Goal: Information Seeking & Learning: Learn about a topic

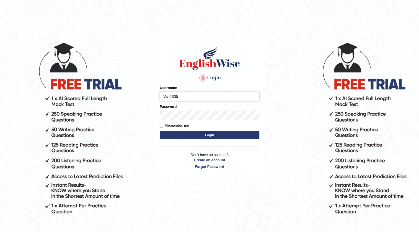
type input "Vivi2305"
click at [160, 131] on button "Login" at bounding box center [210, 135] width 100 height 8
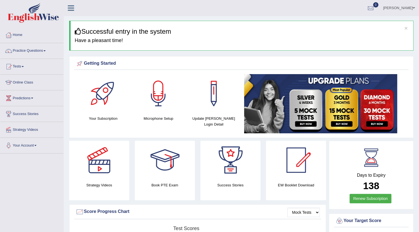
click at [31, 52] on link "Practice Questions" at bounding box center [31, 50] width 63 height 14
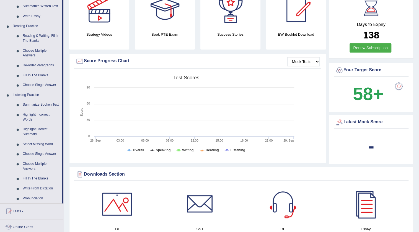
scroll to position [176, 0]
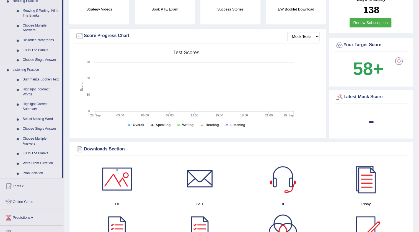
click at [38, 171] on link "Pronunciation" at bounding box center [41, 174] width 42 height 10
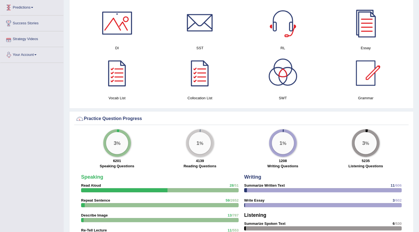
scroll to position [292, 0]
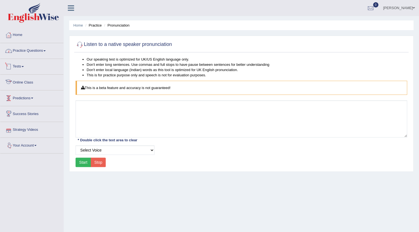
click at [23, 51] on link "Practice Questions" at bounding box center [31, 50] width 63 height 14
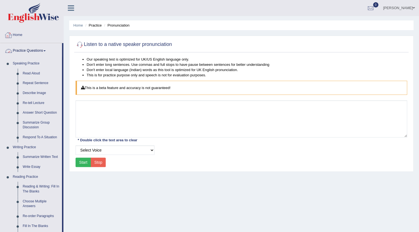
click at [29, 37] on link "Home" at bounding box center [31, 34] width 63 height 14
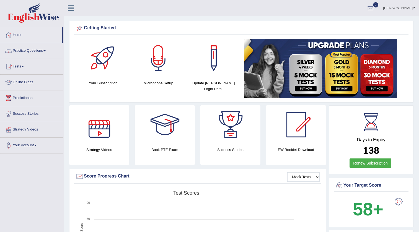
click at [142, 77] on div "Microphone Setup" at bounding box center [159, 62] width 50 height 47
click at [152, 73] on div at bounding box center [158, 58] width 39 height 39
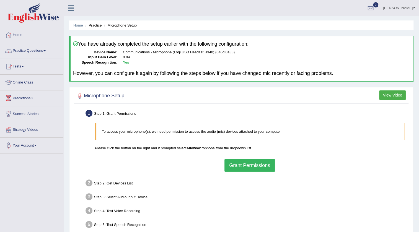
click at [233, 158] on div "To access your microphone(s), we need permission to access the audio (mic) devi…" at bounding box center [249, 147] width 315 height 54
click at [235, 162] on button "Grant Permissions" at bounding box center [250, 165] width 50 height 13
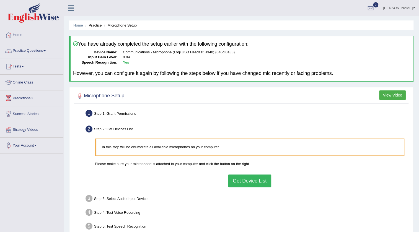
click at [250, 177] on button "Get Device List" at bounding box center [249, 181] width 43 height 13
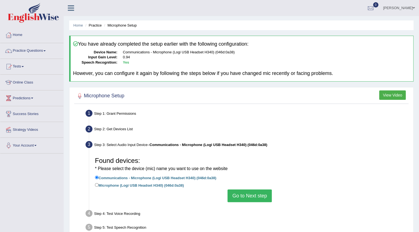
click at [247, 196] on button "Go to Next step" at bounding box center [250, 196] width 44 height 13
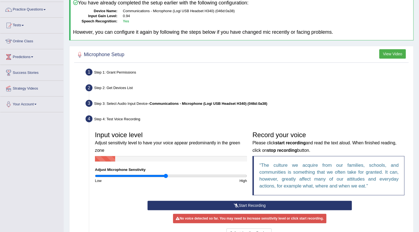
scroll to position [50, 0]
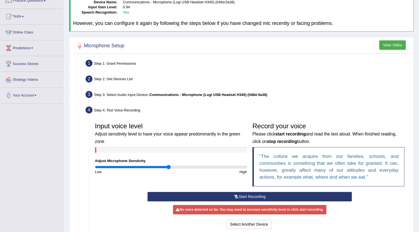
click at [168, 167] on input "range" at bounding box center [171, 167] width 152 height 4
click at [174, 166] on input "range" at bounding box center [171, 167] width 152 height 4
click at [223, 196] on button "Start Recording" at bounding box center [250, 196] width 205 height 9
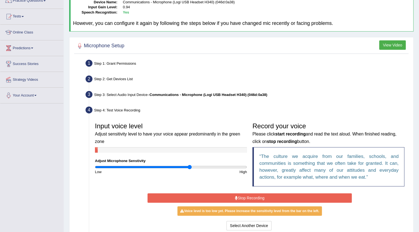
click at [190, 168] on input "range" at bounding box center [171, 167] width 152 height 4
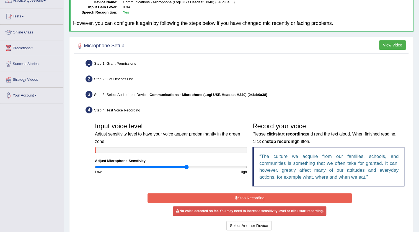
click at [186, 167] on input "range" at bounding box center [171, 167] width 152 height 4
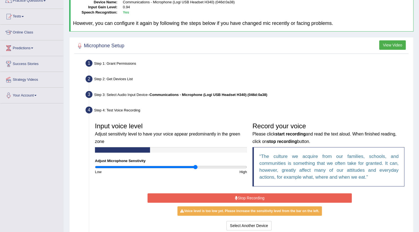
click at [196, 166] on input "range" at bounding box center [171, 167] width 152 height 4
type input "1.48"
click at [206, 166] on input "range" at bounding box center [171, 167] width 152 height 4
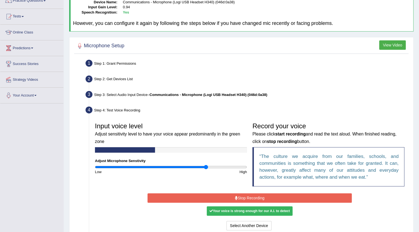
click at [255, 197] on button "Stop Recording" at bounding box center [250, 198] width 205 height 9
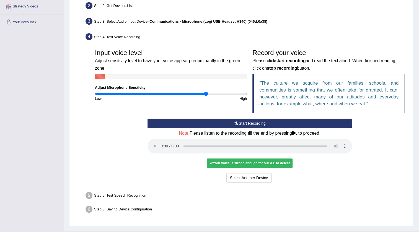
scroll to position [135, 0]
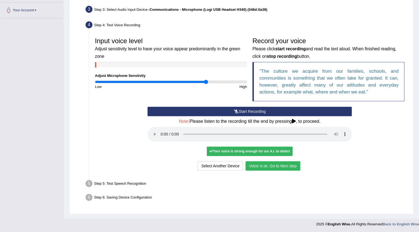
drag, startPoint x: 297, startPoint y: 159, endPoint x: 295, endPoint y: 163, distance: 3.6
click at [296, 159] on div "Start Recording Stop Recording Note: Please listen to the recording till the en…" at bounding box center [250, 139] width 210 height 65
click at [295, 163] on button "Voice is ok. Go to Next step" at bounding box center [273, 165] width 55 height 9
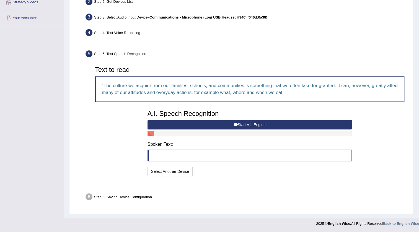
scroll to position [114, 0]
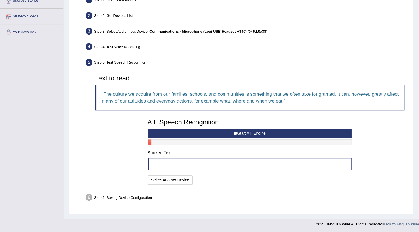
click at [242, 133] on button "Start A.I. Engine" at bounding box center [250, 133] width 205 height 9
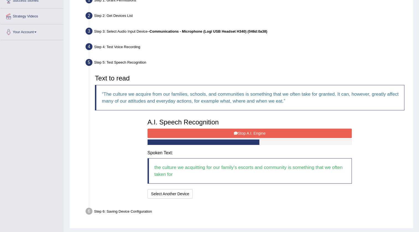
click at [242, 133] on button "Stop A.I. Engine" at bounding box center [250, 133] width 205 height 9
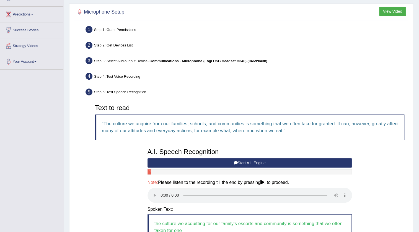
scroll to position [154, 0]
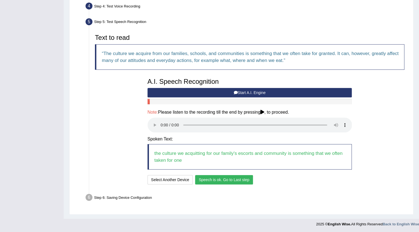
click at [251, 182] on button "Speech is ok. Go to Last step" at bounding box center [224, 179] width 58 height 9
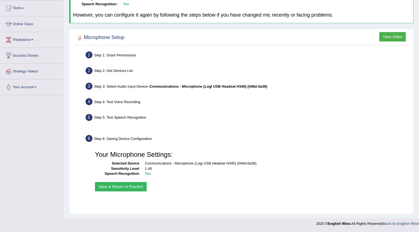
scroll to position [58, 0]
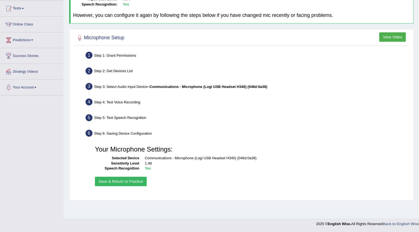
click at [132, 182] on button "Save & Return to Practice" at bounding box center [121, 181] width 52 height 9
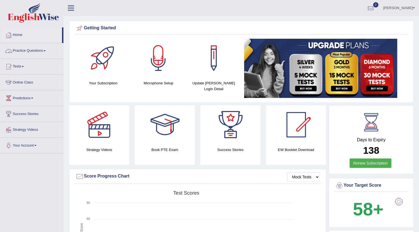
click at [29, 51] on link "Practice Questions" at bounding box center [31, 50] width 63 height 14
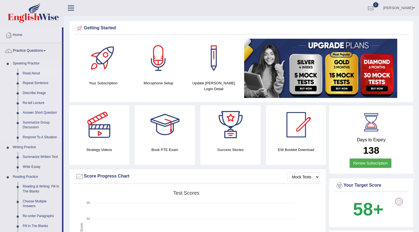
click at [32, 73] on link "Read Aloud" at bounding box center [41, 74] width 42 height 10
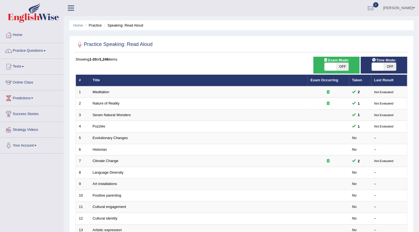
click at [341, 67] on span "OFF" at bounding box center [343, 67] width 12 height 8
checkbox input "true"
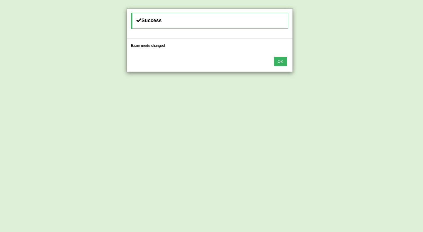
click at [280, 59] on button "OK" at bounding box center [280, 61] width 13 height 9
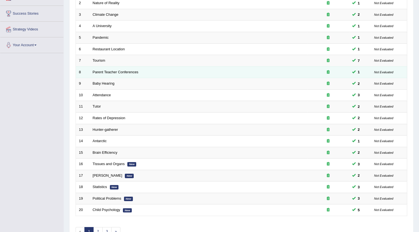
scroll to position [133, 0]
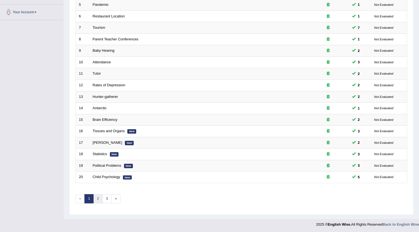
click at [96, 200] on link "2" at bounding box center [97, 198] width 9 height 9
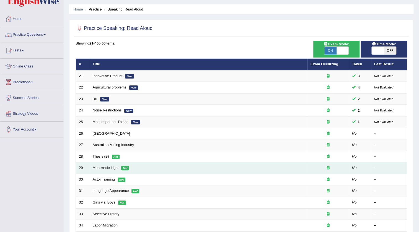
scroll to position [25, 0]
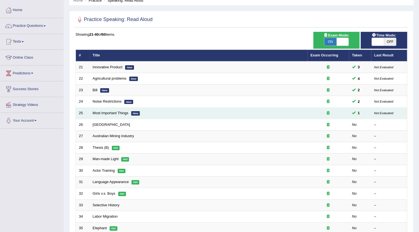
click at [111, 116] on td "Most Important Things New" at bounding box center [199, 114] width 218 height 12
click at [111, 115] on td "Most Important Things New" at bounding box center [199, 114] width 218 height 12
click at [114, 112] on link "Most Important Things" at bounding box center [111, 113] width 36 height 4
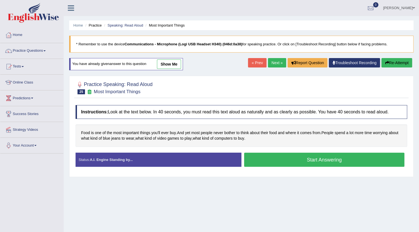
click at [174, 67] on link "show me" at bounding box center [169, 64] width 24 height 9
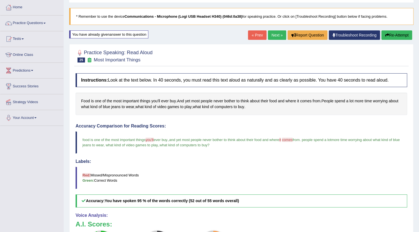
scroll to position [1, 0]
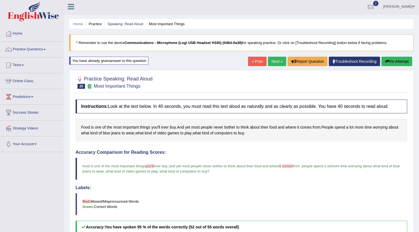
click at [384, 65] on button "Re-Attempt" at bounding box center [397, 61] width 31 height 9
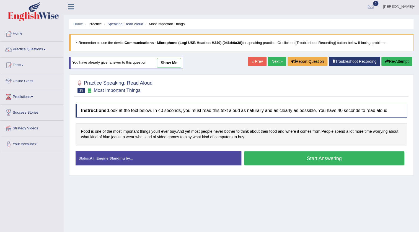
click at [360, 152] on button "Start Answering" at bounding box center [324, 158] width 160 height 14
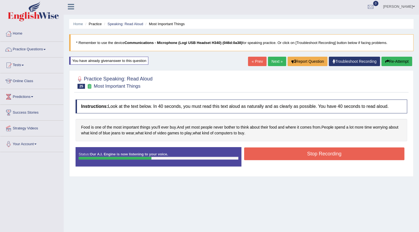
click at [360, 152] on button "Stop Recording" at bounding box center [324, 154] width 160 height 13
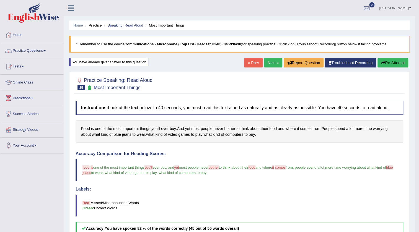
click at [276, 64] on link "Next »" at bounding box center [273, 62] width 18 height 9
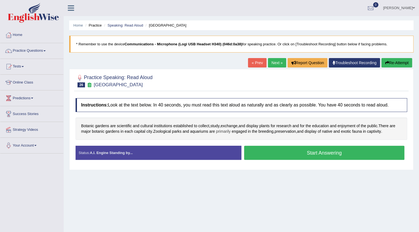
click at [229, 130] on span "primarily" at bounding box center [223, 132] width 15 height 6
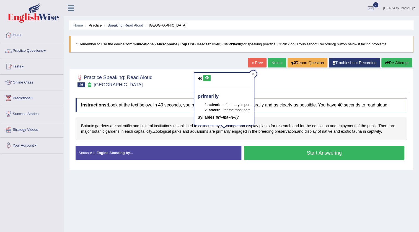
click at [211, 81] on div "primarily adverb – of primary import adverb – for the most part Syllables: pri–…" at bounding box center [224, 99] width 60 height 52
click at [208, 77] on icon at bounding box center [207, 77] width 4 height 3
click at [241, 132] on span "engaged" at bounding box center [239, 132] width 15 height 6
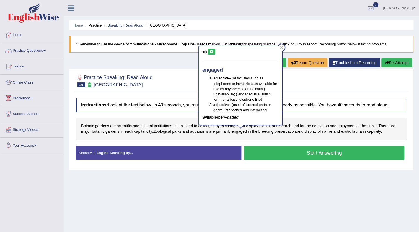
click at [211, 53] on icon at bounding box center [212, 51] width 4 height 3
click at [265, 132] on span "breeding" at bounding box center [266, 132] width 15 height 6
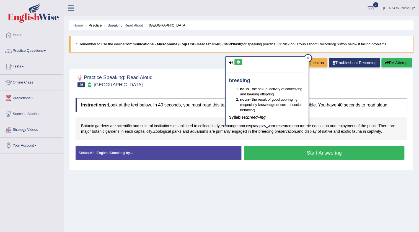
click at [242, 63] on button at bounding box center [237, 62] width 7 height 6
click at [349, 130] on span "exotic" at bounding box center [346, 132] width 10 height 6
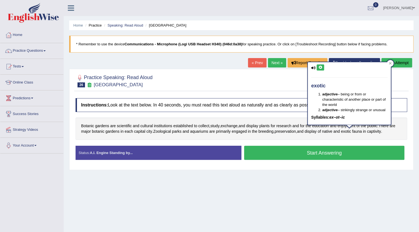
click at [324, 68] on div "exotic adjective – being or from or characteristic of another place or part of …" at bounding box center [349, 93] width 83 height 63
click at [323, 68] on button at bounding box center [320, 68] width 7 height 6
click at [358, 133] on span "fauna" at bounding box center [357, 132] width 10 height 6
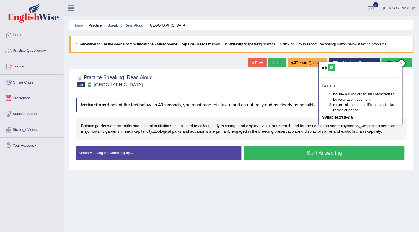
click at [330, 70] on div "fauna noun – a living organism characterized by voluntary movement noun – all t…" at bounding box center [360, 93] width 83 height 63
click at [331, 69] on button at bounding box center [331, 68] width 7 height 6
click at [360, 132] on span "fauna" at bounding box center [357, 132] width 10 height 6
click at [334, 69] on button at bounding box center [331, 68] width 7 height 6
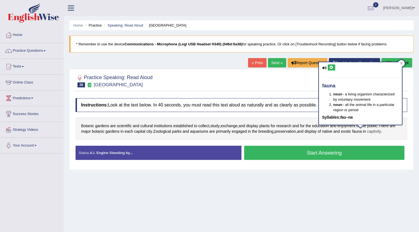
click at [377, 133] on span "captivity" at bounding box center [374, 132] width 14 height 6
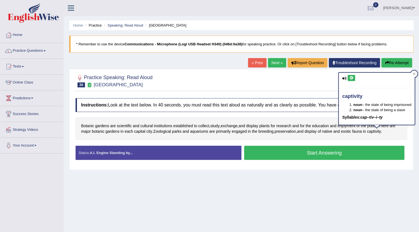
click at [354, 80] on button at bounding box center [351, 78] width 7 height 6
click at [313, 80] on div at bounding box center [242, 80] width 332 height 17
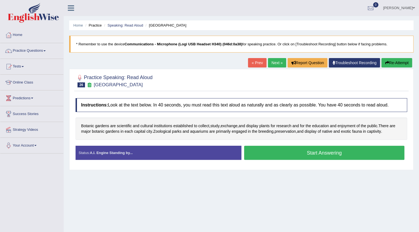
click at [293, 154] on button "Start Answering" at bounding box center [324, 153] width 160 height 14
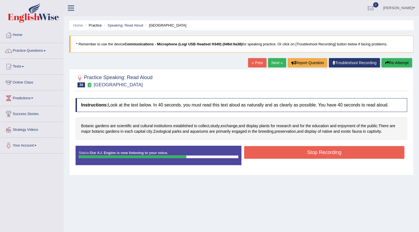
click at [293, 154] on button "Stop Recording" at bounding box center [324, 152] width 160 height 13
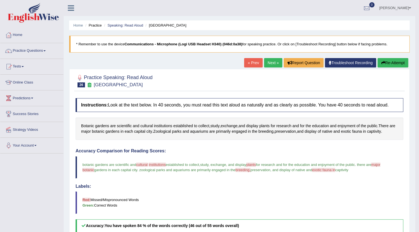
click at [381, 64] on icon "button" at bounding box center [383, 63] width 4 height 4
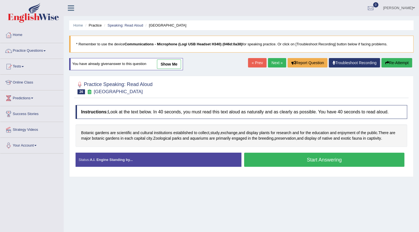
click at [349, 159] on button "Start Answering" at bounding box center [324, 160] width 160 height 14
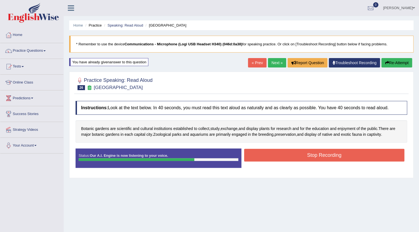
click at [349, 159] on button "Stop Recording" at bounding box center [324, 155] width 160 height 13
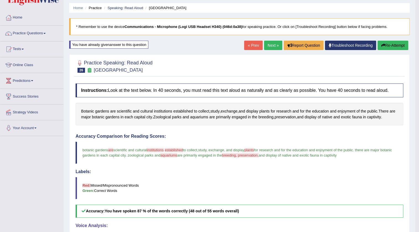
scroll to position [2, 0]
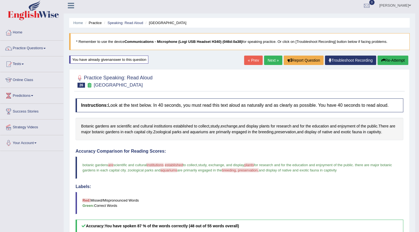
click at [277, 63] on link "Next »" at bounding box center [273, 60] width 18 height 9
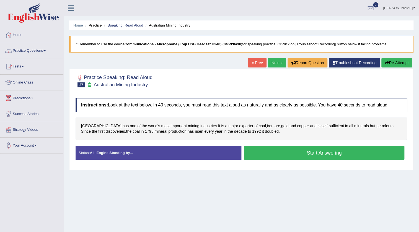
click at [200, 125] on span "industries" at bounding box center [208, 126] width 17 height 6
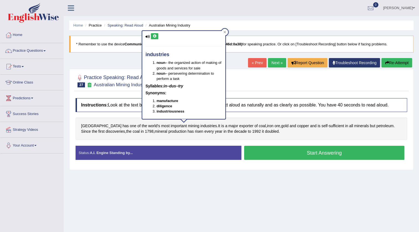
click at [153, 37] on icon at bounding box center [155, 36] width 4 height 3
click at [239, 124] on span "exporter" at bounding box center [246, 126] width 14 height 6
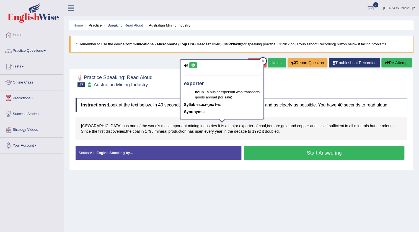
click at [195, 67] on button at bounding box center [192, 65] width 7 height 6
click at [259, 126] on span "coal" at bounding box center [262, 126] width 7 height 6
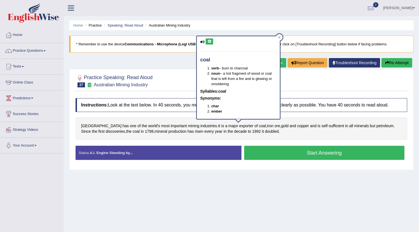
click at [212, 43] on button at bounding box center [209, 41] width 7 height 6
click at [210, 43] on button at bounding box center [209, 41] width 7 height 6
click at [267, 127] on span "iron" at bounding box center [270, 126] width 6 height 6
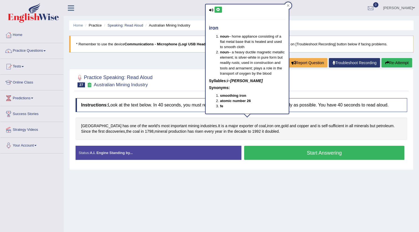
click at [220, 11] on icon at bounding box center [218, 9] width 4 height 3
click at [275, 127] on span "ore" at bounding box center [278, 126] width 6 height 6
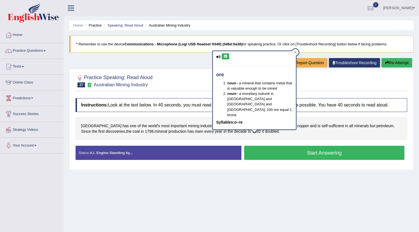
click at [227, 54] on button at bounding box center [225, 56] width 7 height 6
click at [297, 127] on span "copper" at bounding box center [303, 126] width 12 height 6
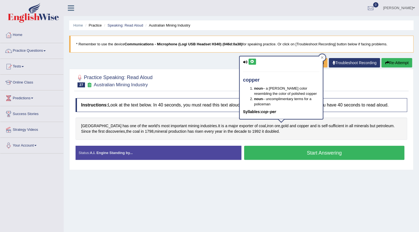
click at [255, 62] on button at bounding box center [252, 62] width 7 height 6
click at [329, 125] on span "sufficient" at bounding box center [336, 126] width 15 height 6
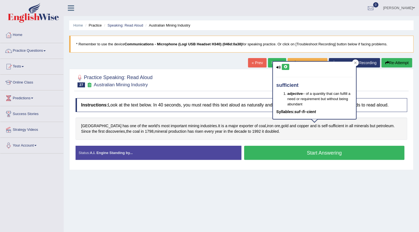
click at [288, 66] on button at bounding box center [285, 67] width 7 height 6
click at [377, 124] on span "petroleum" at bounding box center [385, 126] width 17 height 6
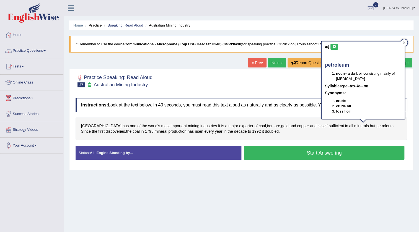
click at [333, 49] on button at bounding box center [334, 47] width 7 height 6
click at [95, 135] on div "Australia has one of the world's most important mining industries . It is a maj…" at bounding box center [242, 129] width 332 height 22
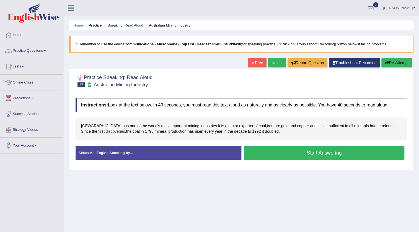
click at [106, 133] on span "discoveries" at bounding box center [115, 132] width 19 height 6
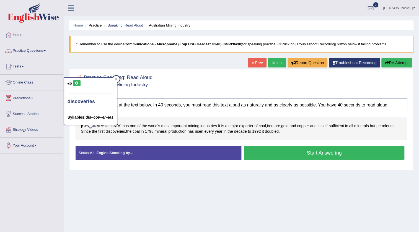
click at [81, 85] on div "discoveries – Syllables: dis–cov–er–ies" at bounding box center [90, 101] width 53 height 47
click at [78, 83] on icon at bounding box center [77, 83] width 4 height 3
click at [133, 132] on span "coal" at bounding box center [136, 132] width 7 height 6
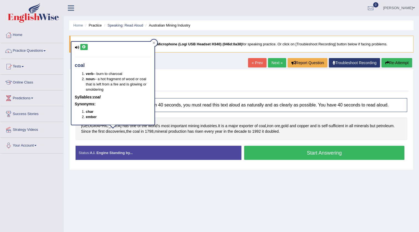
click at [85, 46] on icon at bounding box center [84, 46] width 4 height 3
click at [195, 130] on span "risen" at bounding box center [199, 132] width 8 height 6
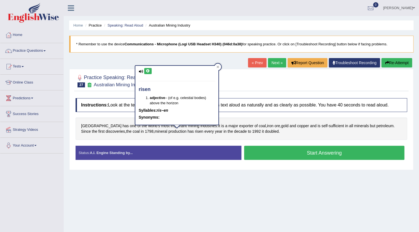
click at [149, 70] on icon at bounding box center [148, 70] width 4 height 3
click at [148, 71] on icon at bounding box center [148, 70] width 4 height 3
click at [252, 132] on span "1992" at bounding box center [256, 132] width 9 height 6
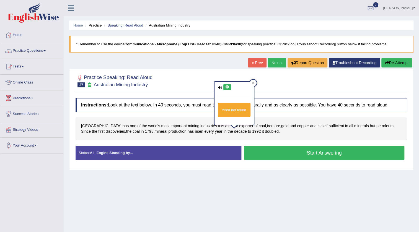
click at [226, 89] on button at bounding box center [226, 87] width 7 height 6
click at [265, 131] on span "doubled" at bounding box center [272, 132] width 14 height 6
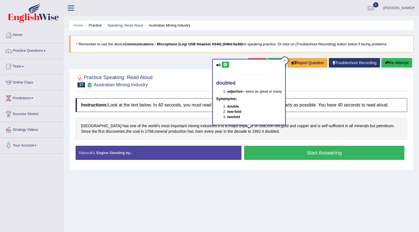
click at [227, 66] on icon at bounding box center [225, 64] width 4 height 3
click at [288, 60] on div at bounding box center [284, 60] width 7 height 7
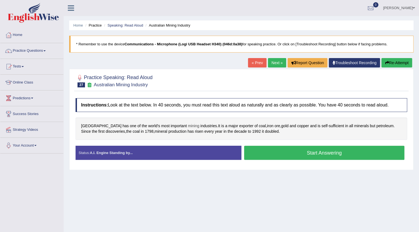
click at [188, 127] on span "mining" at bounding box center [193, 126] width 11 height 6
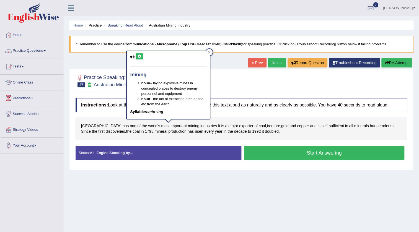
click at [137, 55] on button at bounding box center [139, 56] width 7 height 6
click at [200, 125] on span "industries" at bounding box center [208, 126] width 17 height 6
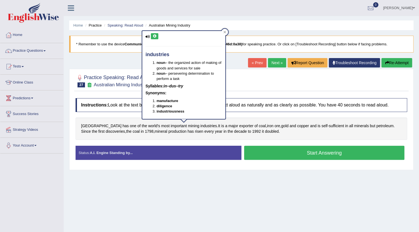
click at [155, 37] on icon at bounding box center [155, 36] width 4 height 3
click at [239, 125] on span "exporter" at bounding box center [246, 126] width 14 height 6
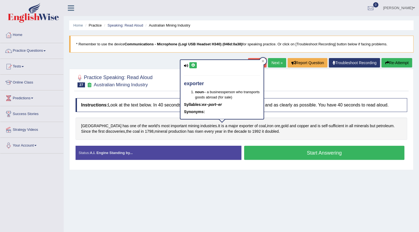
click at [194, 67] on button at bounding box center [192, 65] width 7 height 6
click at [259, 127] on span "coal" at bounding box center [262, 126] width 7 height 6
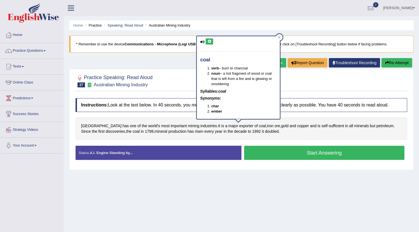
click at [213, 42] on div "coal verb – burn to charcoal noun – a hot fragment of wood or coal that is left…" at bounding box center [238, 77] width 83 height 83
click at [212, 41] on button at bounding box center [209, 41] width 7 height 6
click at [280, 37] on icon at bounding box center [279, 37] width 2 height 2
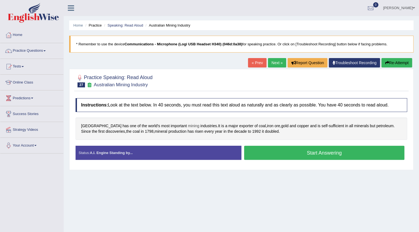
click at [188, 127] on span "mining" at bounding box center [193, 126] width 11 height 6
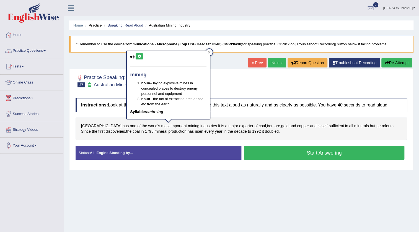
click at [139, 59] on button at bounding box center [139, 56] width 7 height 6
click at [208, 52] on icon at bounding box center [209, 52] width 3 height 3
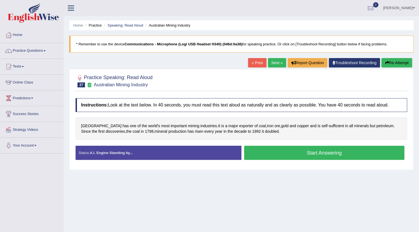
click at [316, 151] on button "Start Answering" at bounding box center [324, 153] width 160 height 14
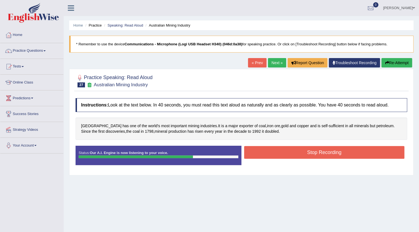
click at [317, 150] on button "Stop Recording" at bounding box center [324, 152] width 160 height 13
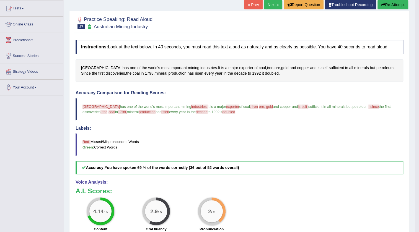
scroll to position [50, 0]
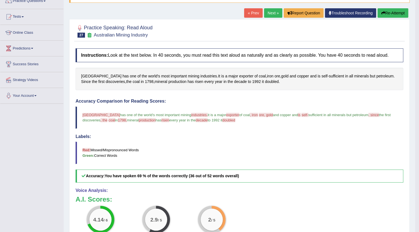
drag, startPoint x: 90, startPoint y: 115, endPoint x: 86, endPoint y: 86, distance: 29.1
click at [90, 114] on span "australia" at bounding box center [101, 115] width 37 height 4
click at [87, 75] on span "Australia" at bounding box center [101, 76] width 40 height 6
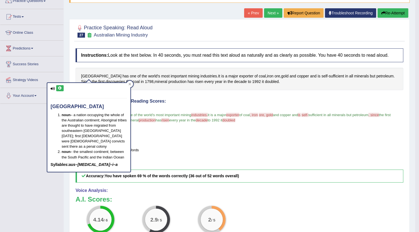
click at [63, 86] on button at bounding box center [59, 88] width 7 height 6
click at [128, 81] on div at bounding box center [130, 84] width 7 height 7
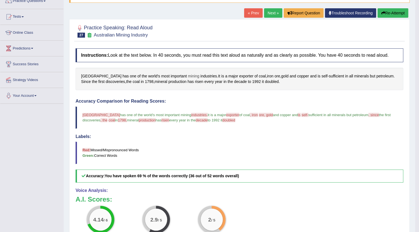
click at [188, 76] on span "mining" at bounding box center [193, 76] width 11 height 6
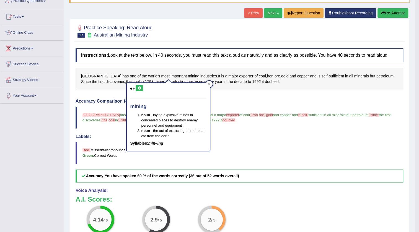
click at [142, 87] on button at bounding box center [139, 88] width 7 height 6
click at [207, 84] on div at bounding box center [209, 84] width 7 height 7
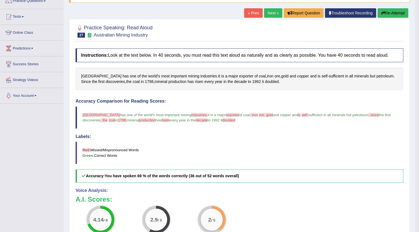
click at [191, 114] on span "industries." at bounding box center [199, 115] width 16 height 4
click at [200, 76] on span "industries" at bounding box center [208, 76] width 17 height 6
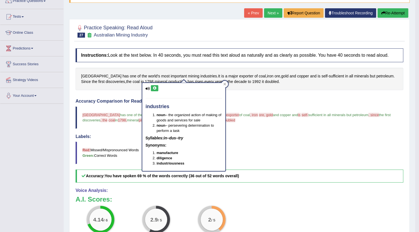
click at [158, 87] on button at bounding box center [154, 88] width 7 height 6
click at [225, 83] on icon at bounding box center [224, 84] width 3 height 3
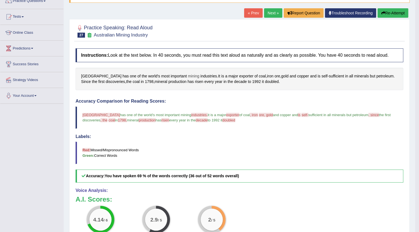
click at [188, 77] on span "mining" at bounding box center [193, 76] width 11 height 6
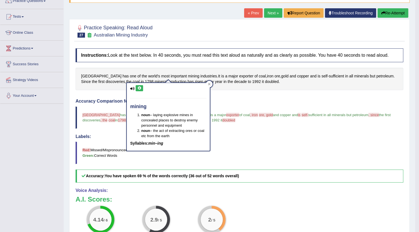
click at [136, 89] on button at bounding box center [139, 88] width 7 height 6
click at [210, 83] on icon at bounding box center [209, 84] width 2 height 2
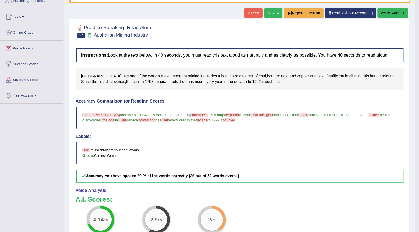
click at [239, 76] on span "exporter" at bounding box center [246, 76] width 14 height 6
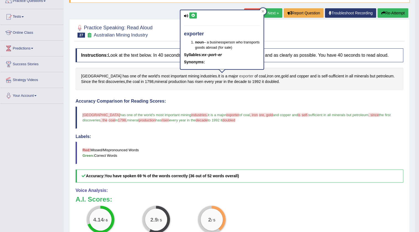
click at [239, 76] on span "exporter" at bounding box center [246, 76] width 14 height 6
click at [194, 15] on icon at bounding box center [193, 15] width 4 height 3
click at [259, 76] on span "coal" at bounding box center [262, 76] width 7 height 6
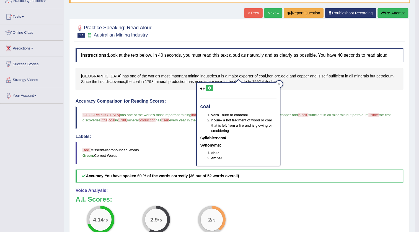
click at [211, 88] on icon at bounding box center [209, 88] width 4 height 3
click at [279, 83] on icon at bounding box center [279, 84] width 2 height 2
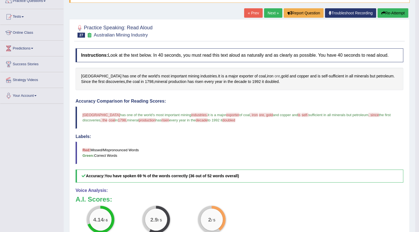
click at [275, 75] on span "ore" at bounding box center [278, 76] width 6 height 6
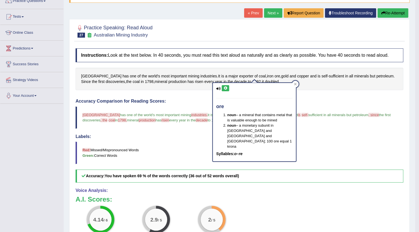
click at [225, 88] on icon at bounding box center [225, 88] width 4 height 3
click at [267, 75] on span "iron" at bounding box center [270, 76] width 6 height 6
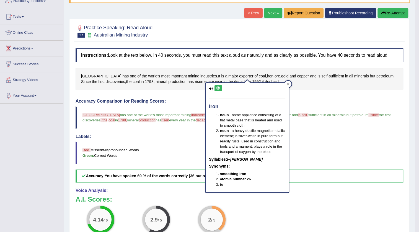
click at [220, 86] on button at bounding box center [218, 88] width 7 height 6
click at [289, 83] on icon at bounding box center [288, 84] width 3 height 3
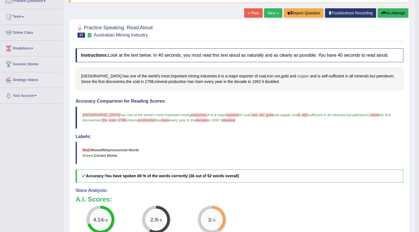
click at [297, 76] on span "copper" at bounding box center [303, 76] width 12 height 6
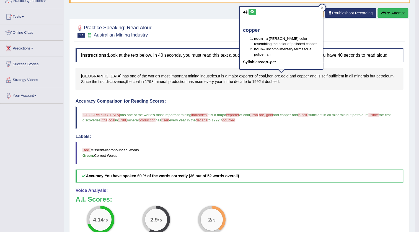
click at [253, 12] on icon at bounding box center [252, 11] width 4 height 3
click at [315, 87] on div "Australia has one of the world's most important mining industries . It is a maj…" at bounding box center [240, 79] width 328 height 22
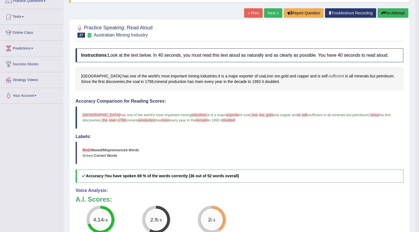
click at [329, 75] on span "sufficient" at bounding box center [336, 76] width 15 height 6
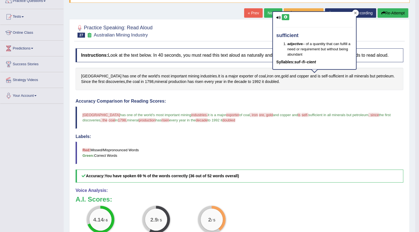
click at [356, 12] on icon at bounding box center [355, 13] width 3 height 3
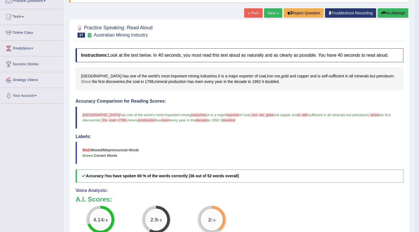
click at [91, 79] on span "Since" at bounding box center [86, 82] width 10 height 6
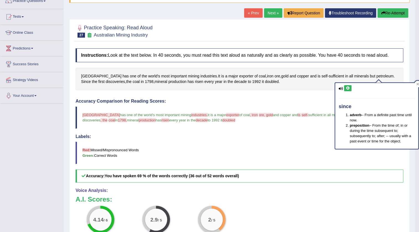
click at [348, 87] on icon at bounding box center [348, 88] width 4 height 3
click at [301, 94] on div "Instructions: Look at the text below. In 40 seconds, you must read this text al…" at bounding box center [239, 192] width 331 height 292
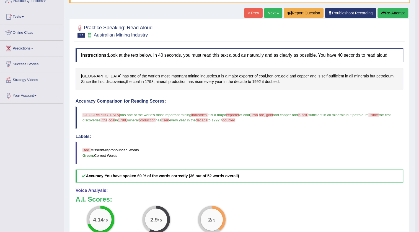
click at [380, 15] on button "Re-Attempt" at bounding box center [393, 12] width 31 height 9
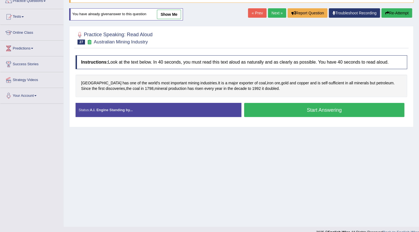
click at [319, 110] on button "Start Answering" at bounding box center [324, 110] width 160 height 14
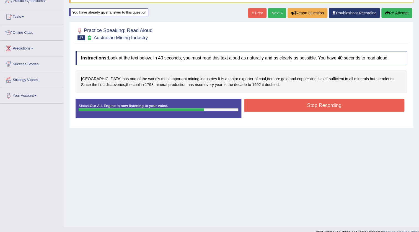
click at [319, 110] on button "Stop Recording" at bounding box center [324, 105] width 160 height 13
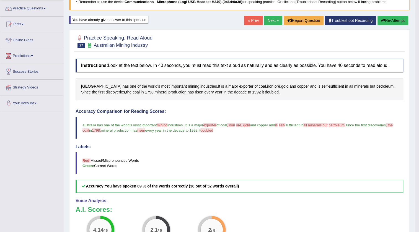
scroll to position [28, 0]
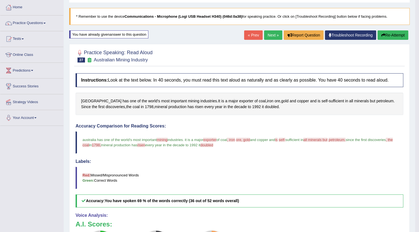
click at [385, 39] on button "Re-Attempt" at bounding box center [393, 34] width 31 height 9
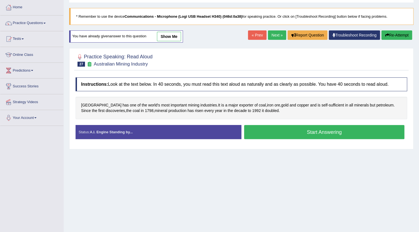
click at [351, 127] on button "Start Answering" at bounding box center [324, 132] width 160 height 14
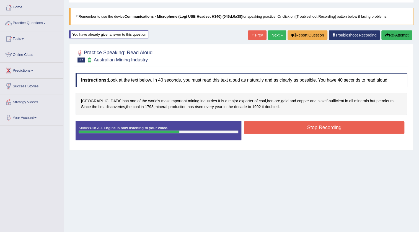
click at [351, 127] on button "Stop Recording" at bounding box center [324, 127] width 160 height 13
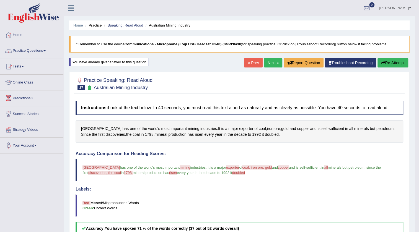
click at [274, 61] on link "Next »" at bounding box center [273, 62] width 18 height 9
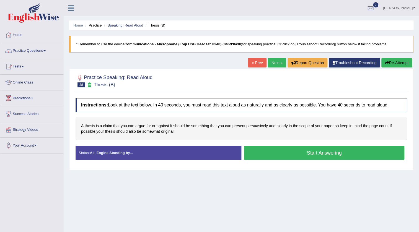
click at [91, 127] on span "thesis" at bounding box center [90, 126] width 10 height 6
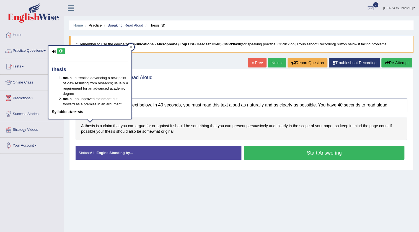
click at [63, 53] on button at bounding box center [60, 51] width 7 height 6
click at [140, 125] on span "argue" at bounding box center [140, 126] width 10 height 6
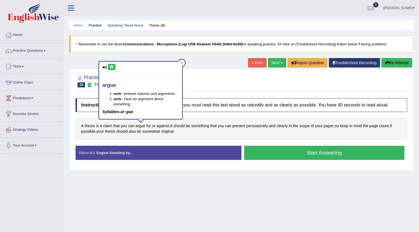
click at [111, 64] on button at bounding box center [111, 67] width 7 height 6
click at [164, 126] on span "against" at bounding box center [162, 126] width 12 height 6
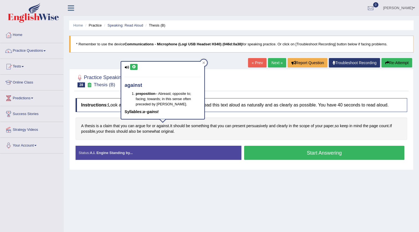
click at [133, 69] on button at bounding box center [133, 67] width 7 height 6
click at [205, 63] on icon at bounding box center [203, 62] width 3 height 3
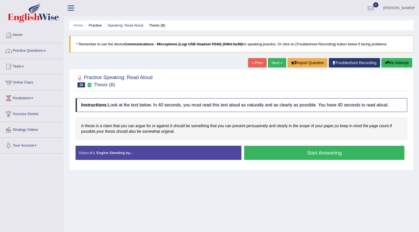
click at [42, 50] on link "Practice Questions" at bounding box center [31, 50] width 63 height 14
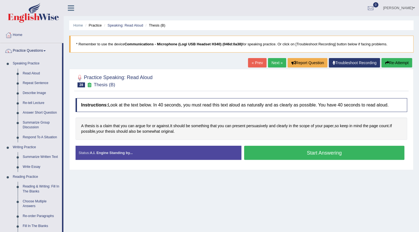
click at [42, 50] on link "Practice Questions" at bounding box center [31, 50] width 62 height 14
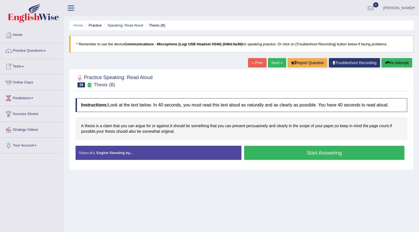
click at [25, 69] on link "Tests" at bounding box center [31, 66] width 63 height 14
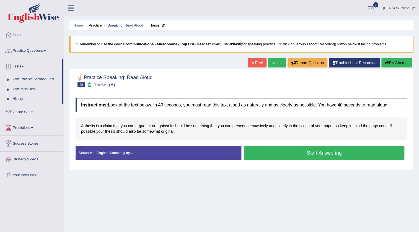
click at [30, 48] on link "Practice Questions" at bounding box center [31, 50] width 63 height 14
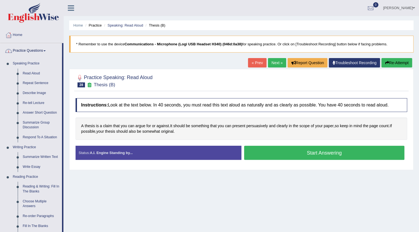
click at [30, 52] on link "Practice Questions" at bounding box center [31, 50] width 62 height 14
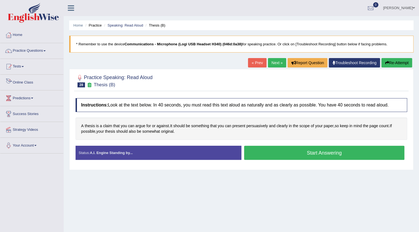
click at [28, 68] on link "Tests" at bounding box center [31, 66] width 63 height 14
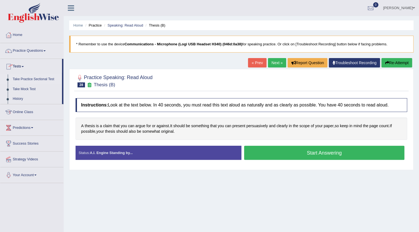
click at [31, 78] on link "Take Practice Sectional Test" at bounding box center [36, 79] width 52 height 10
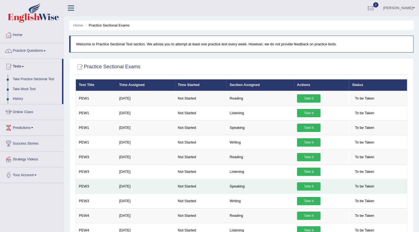
click at [315, 186] on link "Take it" at bounding box center [309, 186] width 24 height 8
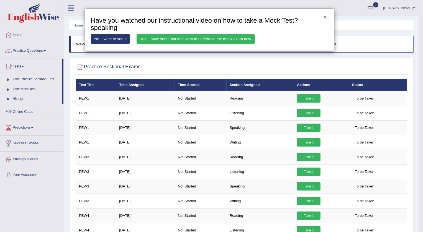
click at [324, 17] on button "×" at bounding box center [324, 17] width 3 height 6
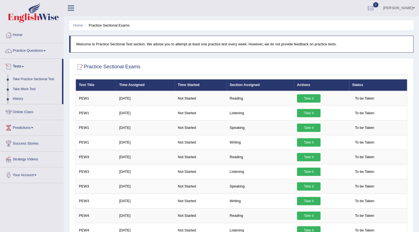
click at [40, 57] on li "Practice Questions Speaking Practice Read Aloud Repeat Sentence Describe Image …" at bounding box center [31, 51] width 63 height 16
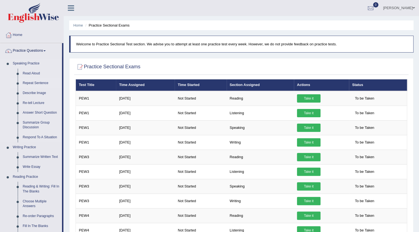
click at [36, 83] on link "Repeat Sentence" at bounding box center [41, 83] width 42 height 10
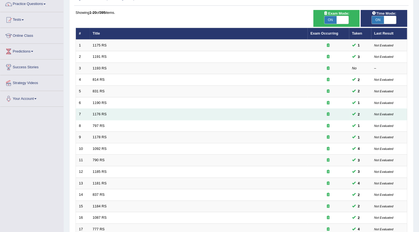
scroll to position [50, 0]
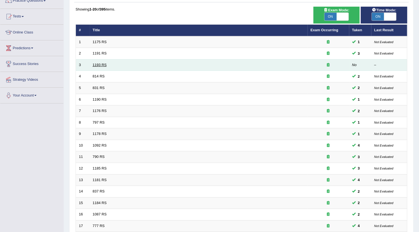
click at [100, 65] on link "1193 RS" at bounding box center [100, 65] width 14 height 4
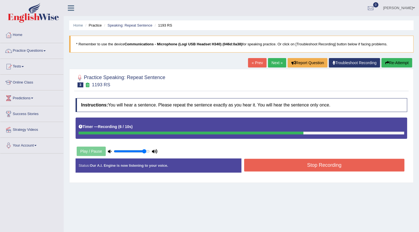
click at [261, 169] on button "Stop Recording" at bounding box center [324, 165] width 160 height 13
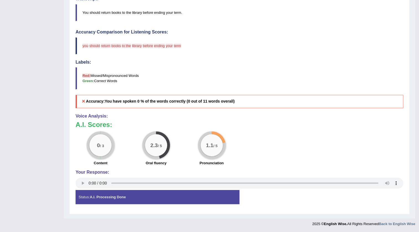
scroll to position [39, 0]
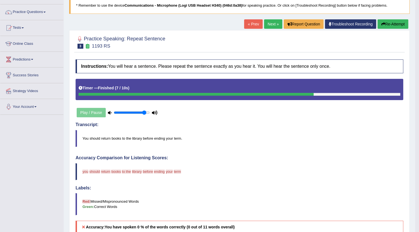
click at [390, 26] on button "Re-Attempt" at bounding box center [393, 23] width 31 height 9
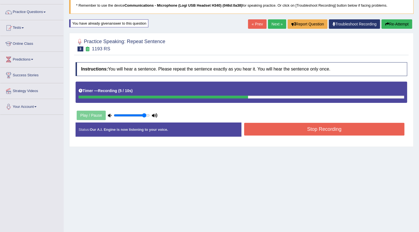
click at [358, 124] on button "Stop Recording" at bounding box center [324, 129] width 160 height 13
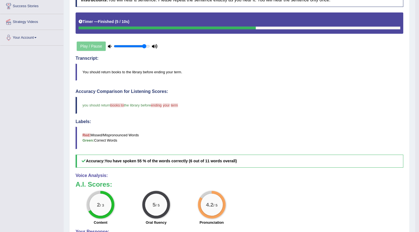
scroll to position [42, 0]
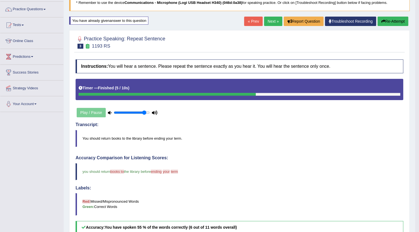
click at [268, 23] on link "Next »" at bounding box center [273, 21] width 18 height 9
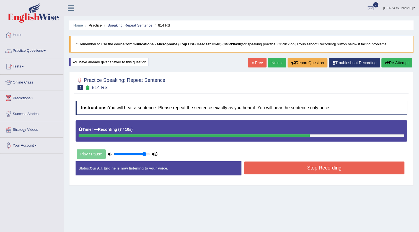
click at [317, 166] on button "Stop Recording" at bounding box center [324, 168] width 160 height 13
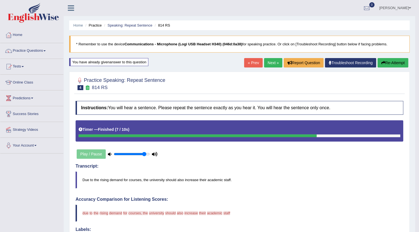
click at [393, 66] on button "Re-Attempt" at bounding box center [393, 62] width 31 height 9
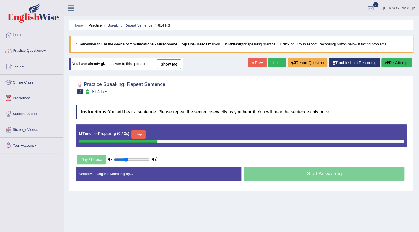
click at [125, 159] on input "range" at bounding box center [132, 160] width 36 height 4
type input "0.45"
click at [130, 159] on input "range" at bounding box center [132, 160] width 36 height 4
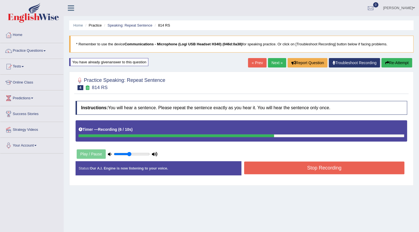
click at [269, 174] on button "Stop Recording" at bounding box center [324, 168] width 160 height 13
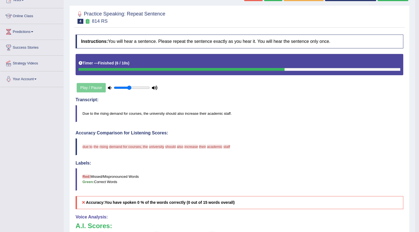
scroll to position [17, 0]
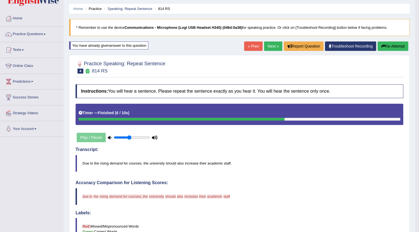
click at [393, 46] on button "Re-Attempt" at bounding box center [393, 46] width 31 height 9
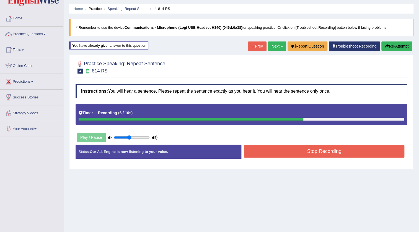
drag, startPoint x: 344, startPoint y: 145, endPoint x: 347, endPoint y: 147, distance: 3.5
click at [346, 146] on button "Stop Recording" at bounding box center [324, 151] width 160 height 13
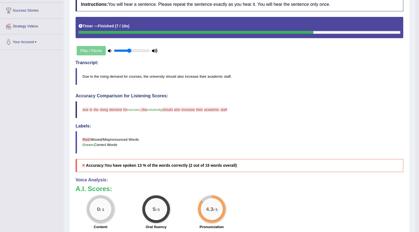
scroll to position [42, 0]
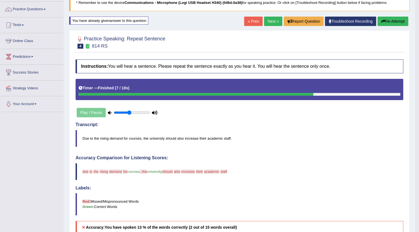
click at [274, 21] on link "Next »" at bounding box center [273, 21] width 18 height 9
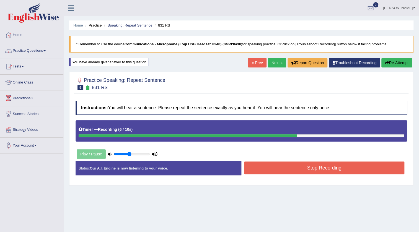
click at [330, 163] on button "Stop Recording" at bounding box center [324, 168] width 160 height 13
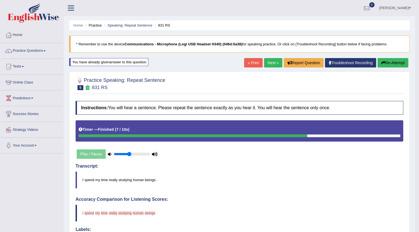
click at [385, 63] on button "Re-Attempt" at bounding box center [393, 62] width 31 height 9
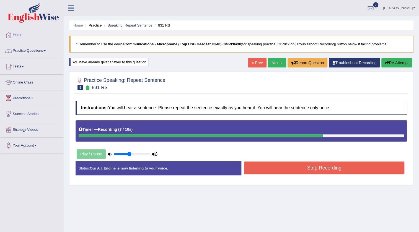
click at [355, 171] on button "Stop Recording" at bounding box center [324, 168] width 160 height 13
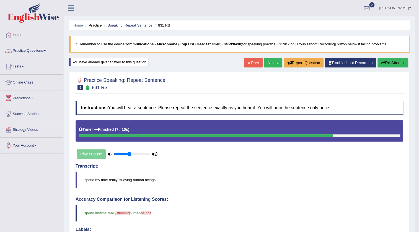
click at [392, 62] on button "Re-Attempt" at bounding box center [393, 62] width 31 height 9
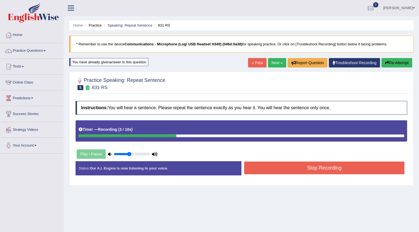
click at [392, 62] on button "Re-Attempt" at bounding box center [397, 62] width 31 height 9
click at [332, 165] on button "Stop Recording" at bounding box center [324, 168] width 160 height 13
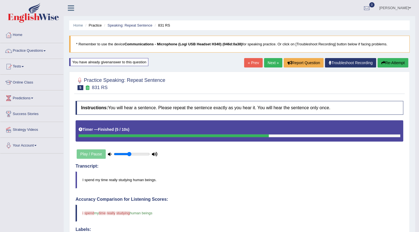
click at [390, 61] on button "Re-Attempt" at bounding box center [393, 62] width 31 height 9
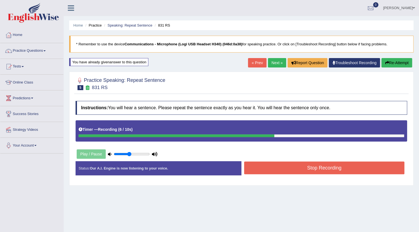
click at [335, 162] on button "Stop Recording" at bounding box center [324, 168] width 160 height 13
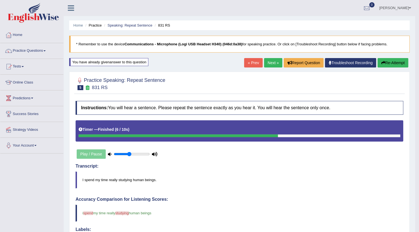
click at [271, 66] on link "Next »" at bounding box center [273, 62] width 18 height 9
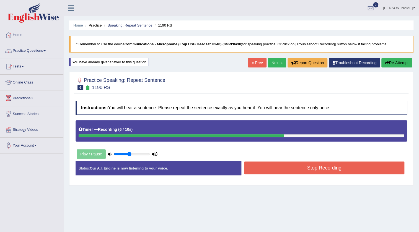
click at [335, 168] on button "Stop Recording" at bounding box center [324, 168] width 160 height 13
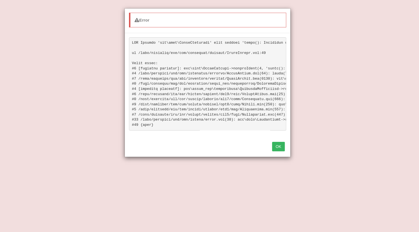
click at [279, 148] on button "OK" at bounding box center [278, 146] width 13 height 9
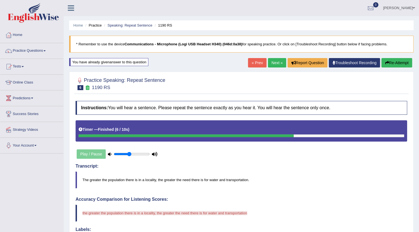
click at [392, 58] on button "Re-Attempt" at bounding box center [397, 62] width 31 height 9
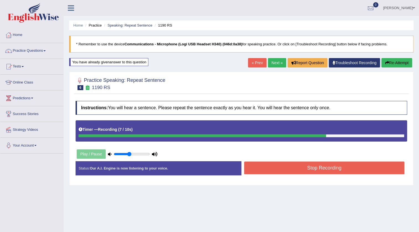
click at [373, 169] on button "Stop Recording" at bounding box center [324, 168] width 160 height 13
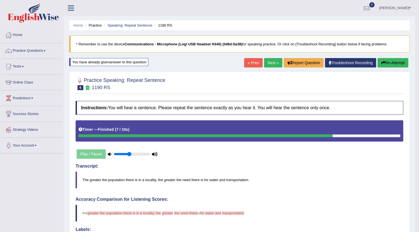
click at [273, 63] on link "Next »" at bounding box center [273, 62] width 18 height 9
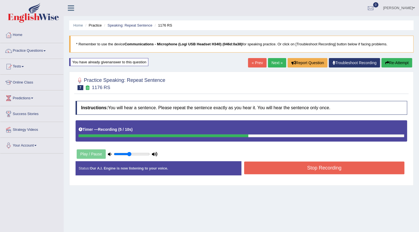
click at [312, 165] on button "Stop Recording" at bounding box center [324, 168] width 160 height 13
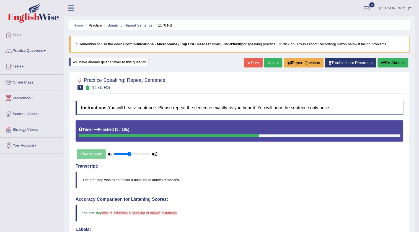
click at [378, 61] on button "Re-Attempt" at bounding box center [393, 62] width 31 height 9
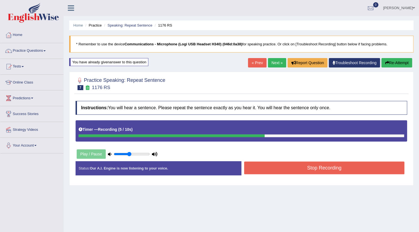
click at [349, 170] on button "Stop Recording" at bounding box center [324, 168] width 160 height 13
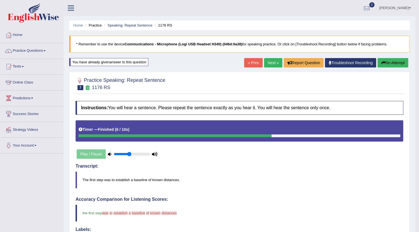
click at [277, 64] on link "Next »" at bounding box center [273, 62] width 18 height 9
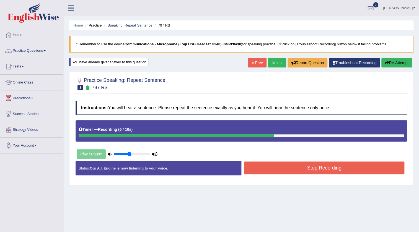
click at [319, 164] on button "Stop Recording" at bounding box center [324, 168] width 160 height 13
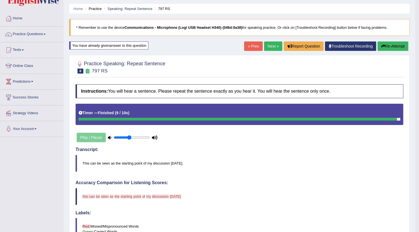
scroll to position [17, 0]
click at [389, 48] on button "Re-Attempt" at bounding box center [393, 46] width 31 height 9
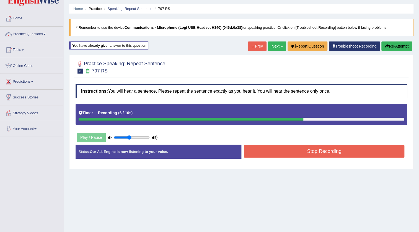
click at [351, 148] on button "Stop Recording" at bounding box center [324, 151] width 160 height 13
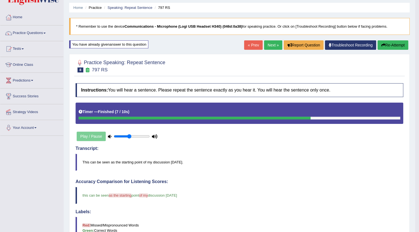
scroll to position [17, 0]
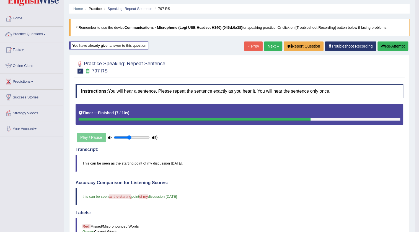
click at [399, 45] on button "Re-Attempt" at bounding box center [393, 46] width 31 height 9
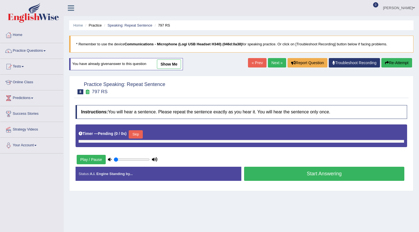
type input "0.45"
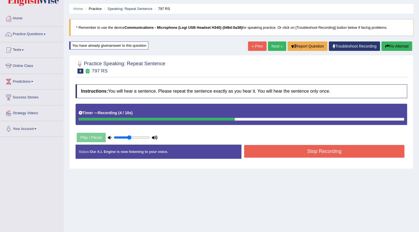
click at [364, 149] on button "Stop Recording" at bounding box center [324, 151] width 160 height 13
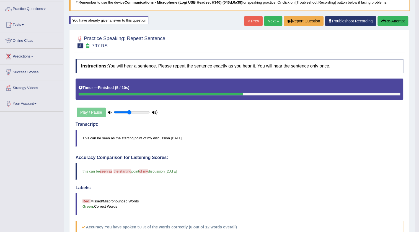
scroll to position [17, 0]
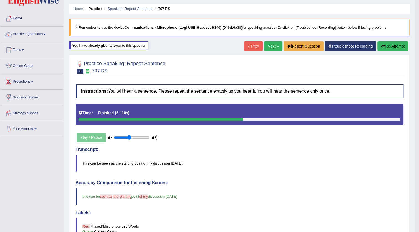
click at [270, 48] on link "Next »" at bounding box center [273, 46] width 18 height 9
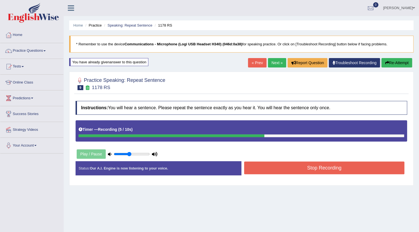
click at [344, 165] on button "Stop Recording" at bounding box center [324, 168] width 160 height 13
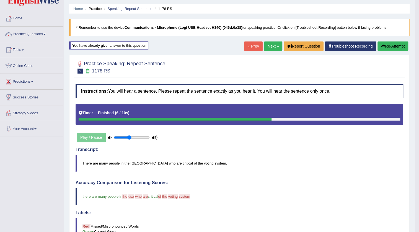
scroll to position [17, 0]
click at [386, 47] on button "Re-Attempt" at bounding box center [393, 46] width 31 height 9
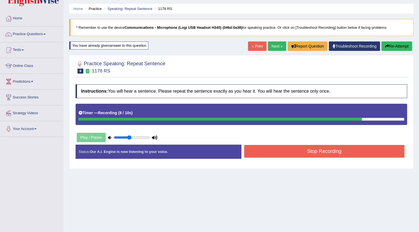
click at [316, 155] on button "Stop Recording" at bounding box center [324, 151] width 160 height 13
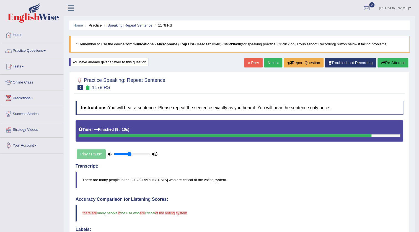
click at [391, 62] on button "Re-Attempt" at bounding box center [393, 62] width 31 height 9
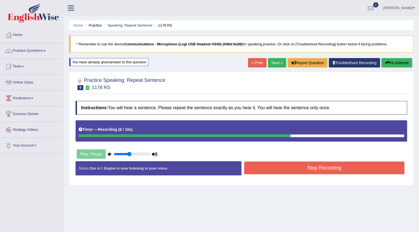
click at [271, 171] on button "Stop Recording" at bounding box center [324, 168] width 160 height 13
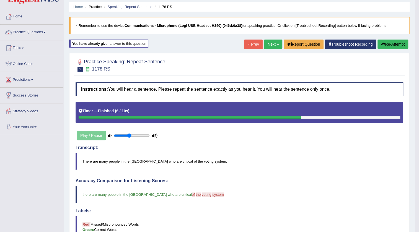
scroll to position [17, 0]
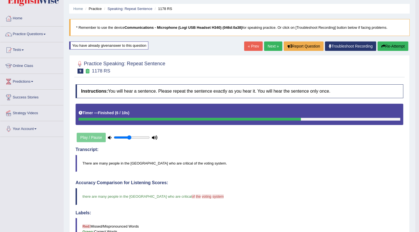
click at [274, 50] on link "Next »" at bounding box center [273, 46] width 18 height 9
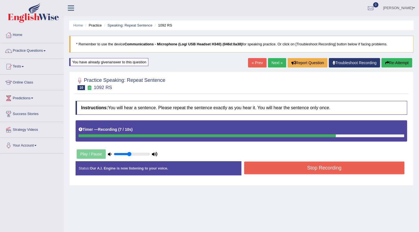
click at [336, 168] on button "Stop Recording" at bounding box center [324, 168] width 160 height 13
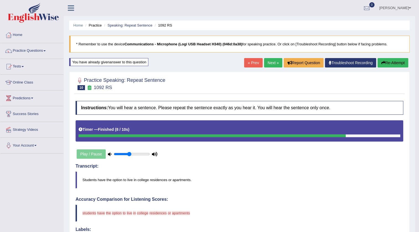
click at [395, 60] on button "Re-Attempt" at bounding box center [393, 62] width 31 height 9
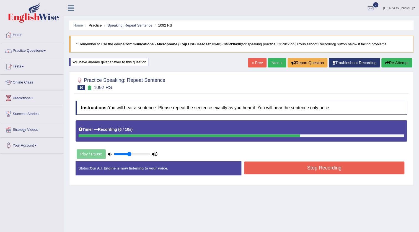
click at [343, 169] on button "Stop Recording" at bounding box center [324, 168] width 160 height 13
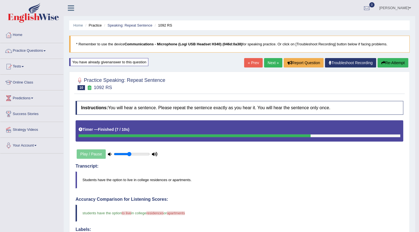
click at [391, 59] on button "Re-Attempt" at bounding box center [393, 62] width 31 height 9
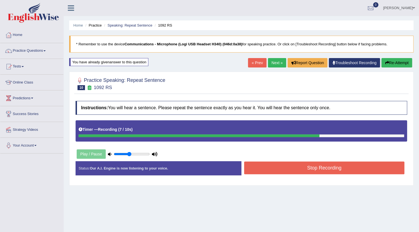
click at [344, 167] on button "Stop Recording" at bounding box center [324, 168] width 160 height 13
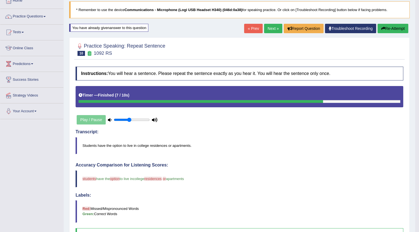
scroll to position [17, 0]
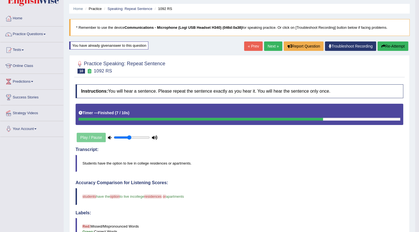
click at [272, 47] on link "Next »" at bounding box center [273, 46] width 18 height 9
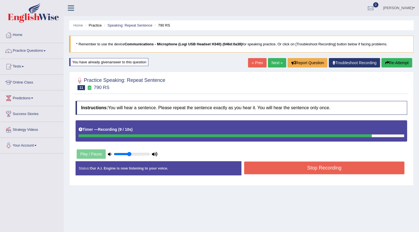
click at [362, 165] on button "Stop Recording" at bounding box center [324, 168] width 160 height 13
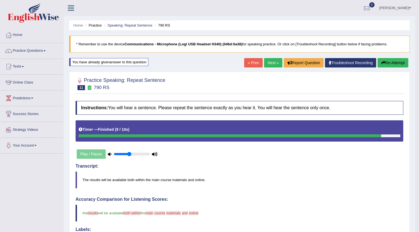
click at [393, 59] on button "Re-Attempt" at bounding box center [393, 62] width 31 height 9
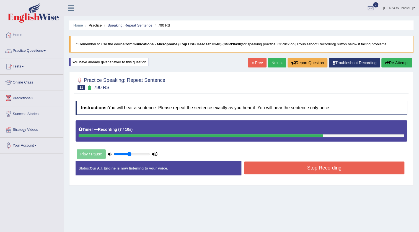
drag, startPoint x: 367, startPoint y: 160, endPoint x: 367, endPoint y: 164, distance: 3.6
click at [367, 161] on div "Instructions: You will hear a sentence. Please repeat the sentence exactly as y…" at bounding box center [241, 140] width 334 height 84
click at [368, 165] on button "Stop Recording" at bounding box center [324, 168] width 160 height 13
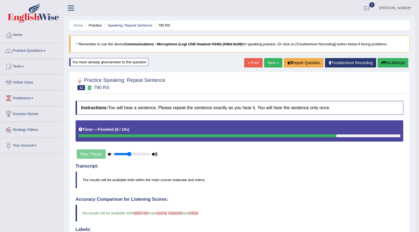
click at [267, 64] on link "Next »" at bounding box center [273, 62] width 18 height 9
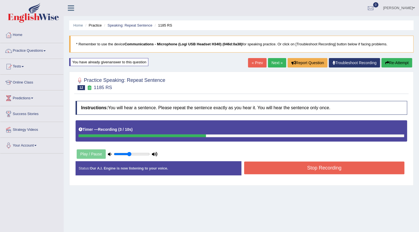
click at [307, 173] on button "Stop Recording" at bounding box center [324, 168] width 160 height 13
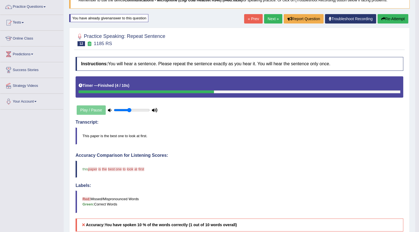
scroll to position [42, 0]
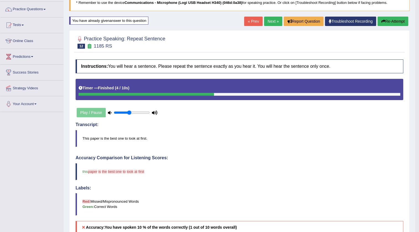
click at [385, 25] on button "Re-Attempt" at bounding box center [393, 21] width 31 height 9
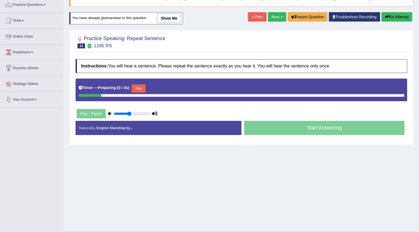
scroll to position [46, 0]
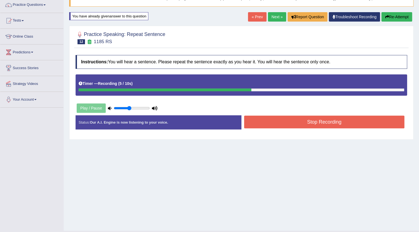
click at [337, 128] on div "Stop Recording" at bounding box center [324, 123] width 166 height 14
click at [336, 125] on button "Stop Recording" at bounding box center [324, 122] width 160 height 13
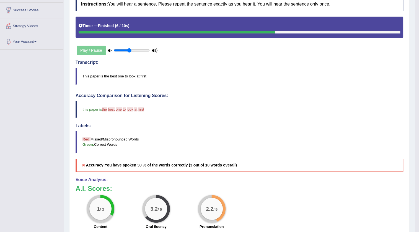
scroll to position [17, 0]
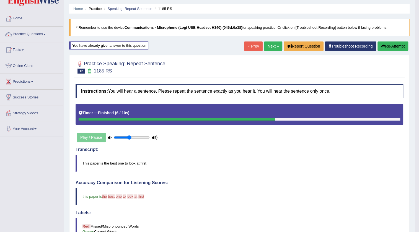
click at [390, 47] on button "Re-Attempt" at bounding box center [393, 46] width 31 height 9
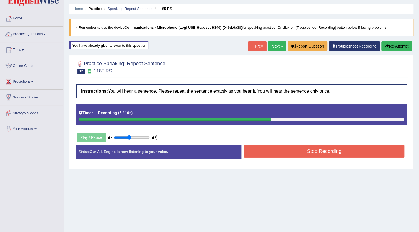
click at [326, 153] on button "Stop Recording" at bounding box center [324, 151] width 160 height 13
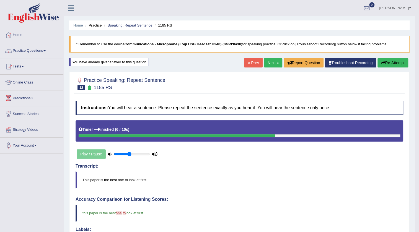
click at [274, 63] on link "Next »" at bounding box center [273, 62] width 18 height 9
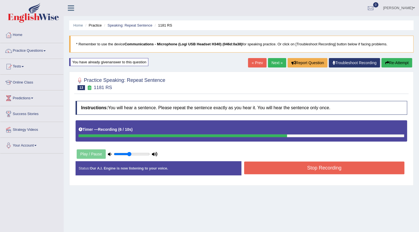
click at [278, 169] on button "Stop Recording" at bounding box center [324, 168] width 160 height 13
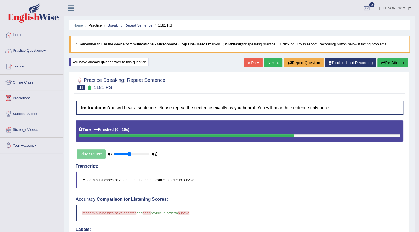
click at [387, 63] on button "Re-Attempt" at bounding box center [393, 62] width 31 height 9
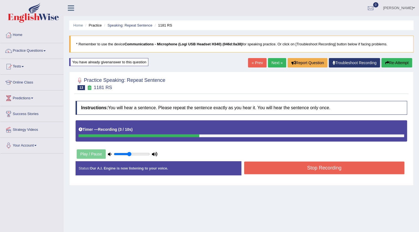
click at [388, 64] on icon "button" at bounding box center [387, 63] width 4 height 4
click at [308, 171] on button "Stop Recording" at bounding box center [324, 168] width 160 height 13
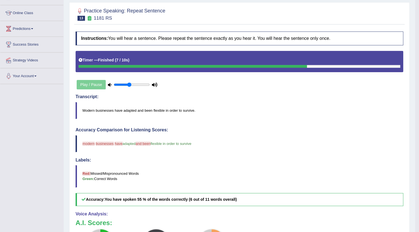
scroll to position [17, 0]
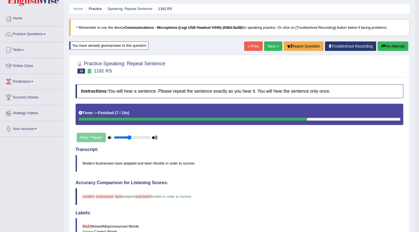
click at [278, 45] on link "Next »" at bounding box center [273, 46] width 18 height 9
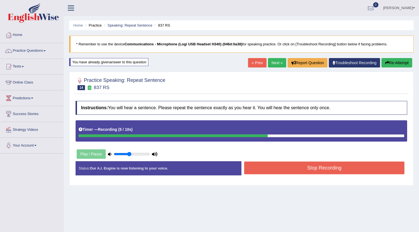
click at [325, 171] on button "Stop Recording" at bounding box center [324, 168] width 160 height 13
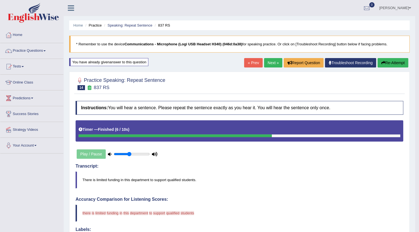
click at [389, 61] on button "Re-Attempt" at bounding box center [393, 62] width 31 height 9
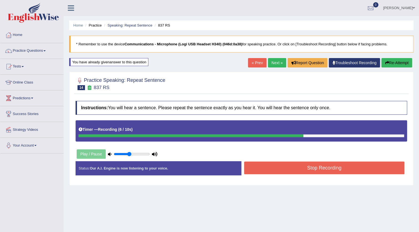
click at [342, 173] on div "Stop Recording" at bounding box center [324, 169] width 166 height 14
click at [341, 172] on button "Stop Recording" at bounding box center [324, 168] width 160 height 13
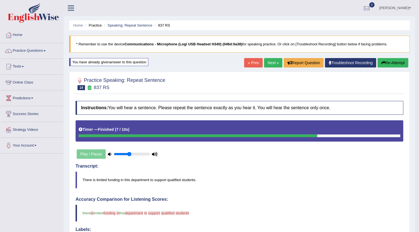
click at [385, 63] on button "Re-Attempt" at bounding box center [393, 62] width 31 height 9
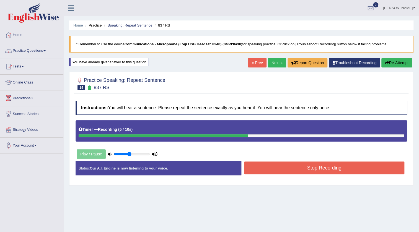
click at [324, 172] on button "Stop Recording" at bounding box center [324, 168] width 160 height 13
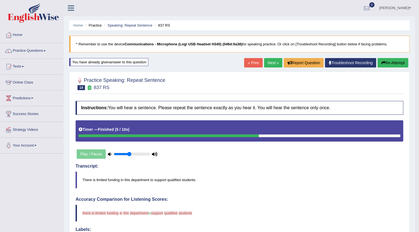
click at [393, 60] on button "Re-Attempt" at bounding box center [393, 62] width 31 height 9
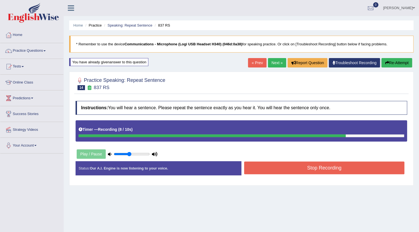
click at [367, 167] on button "Stop Recording" at bounding box center [324, 168] width 160 height 13
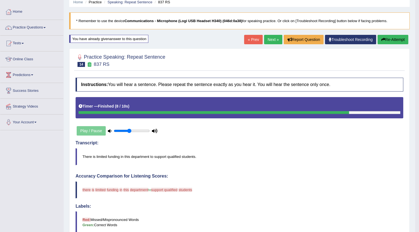
scroll to position [17, 0]
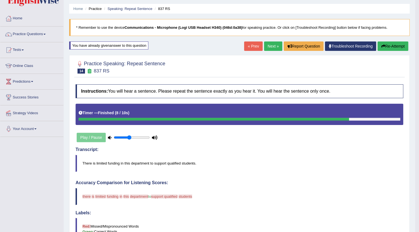
click at [386, 47] on button "Re-Attempt" at bounding box center [393, 46] width 31 height 9
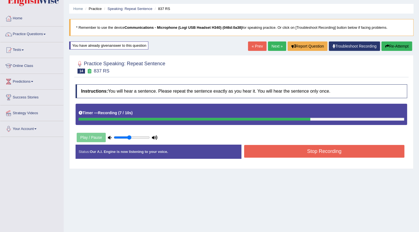
click at [375, 152] on button "Stop Recording" at bounding box center [324, 151] width 160 height 13
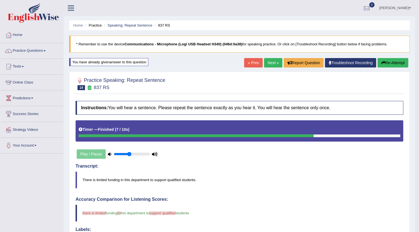
click at [270, 63] on link "Next »" at bounding box center [273, 62] width 18 height 9
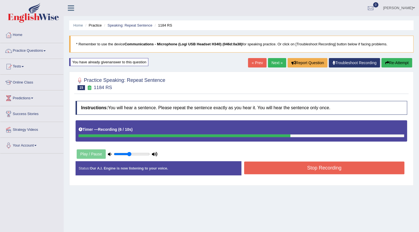
click at [326, 162] on button "Stop Recording" at bounding box center [324, 168] width 160 height 13
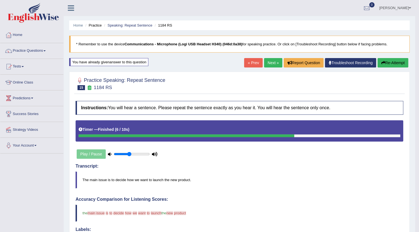
click at [384, 61] on button "Re-Attempt" at bounding box center [393, 62] width 31 height 9
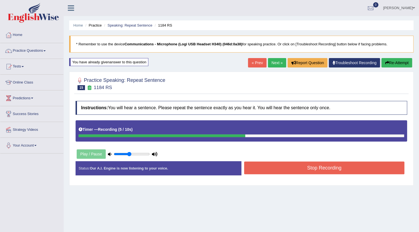
click at [371, 163] on button "Stop Recording" at bounding box center [324, 168] width 160 height 13
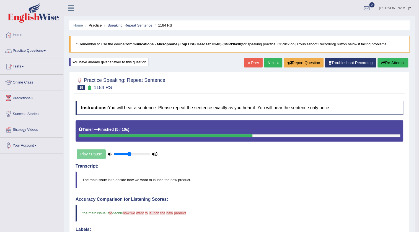
click at [385, 65] on button "Re-Attempt" at bounding box center [393, 62] width 31 height 9
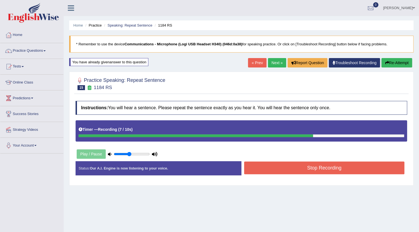
click at [319, 167] on button "Stop Recording" at bounding box center [324, 168] width 160 height 13
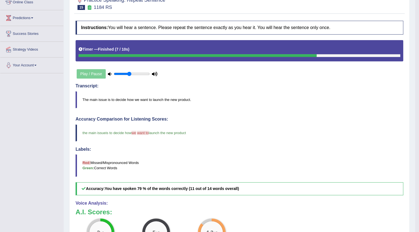
scroll to position [17, 0]
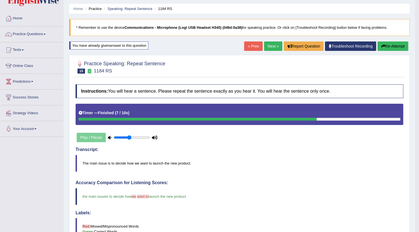
click at [275, 44] on link "Next »" at bounding box center [273, 46] width 18 height 9
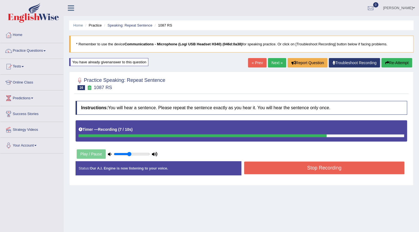
click at [330, 168] on button "Stop Recording" at bounding box center [324, 168] width 160 height 13
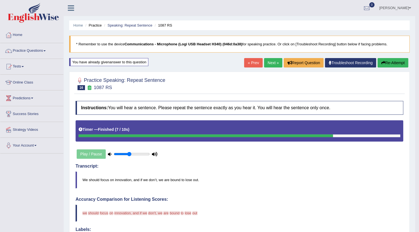
click at [399, 64] on button "Re-Attempt" at bounding box center [393, 62] width 31 height 9
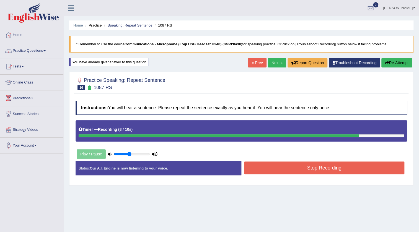
click at [322, 166] on button "Stop Recording" at bounding box center [324, 168] width 160 height 13
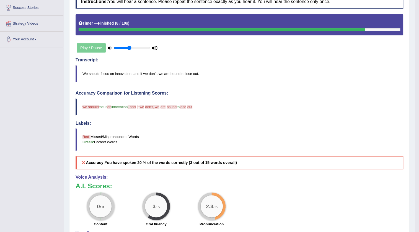
scroll to position [17, 0]
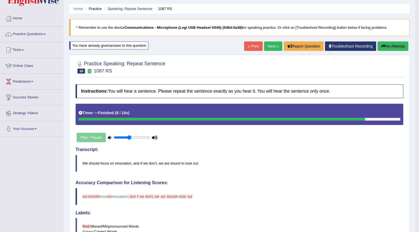
click at [398, 45] on button "Re-Attempt" at bounding box center [393, 46] width 31 height 9
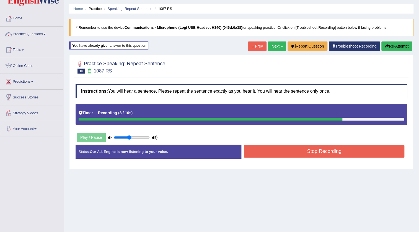
click at [340, 151] on button "Stop Recording" at bounding box center [324, 151] width 160 height 13
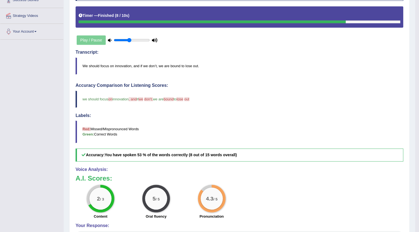
scroll to position [42, 0]
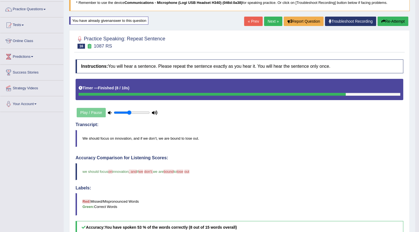
click at [274, 23] on link "Next »" at bounding box center [273, 21] width 18 height 9
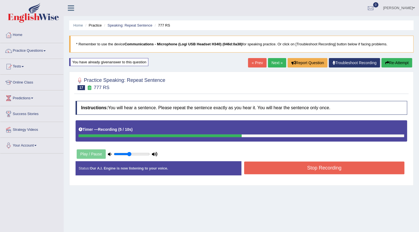
click at [305, 163] on button "Stop Recording" at bounding box center [324, 168] width 160 height 13
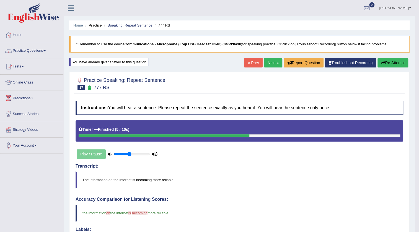
click at [272, 66] on link "Next »" at bounding box center [273, 62] width 18 height 9
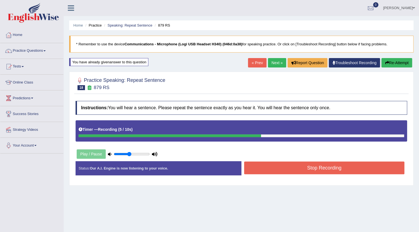
click at [334, 166] on button "Stop Recording" at bounding box center [324, 168] width 160 height 13
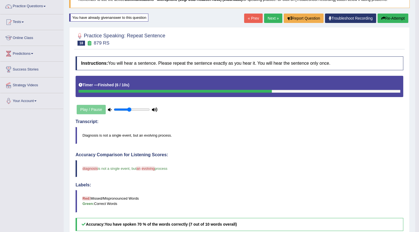
scroll to position [17, 0]
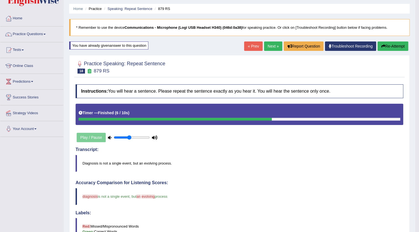
click at [273, 46] on link "Next »" at bounding box center [273, 46] width 18 height 9
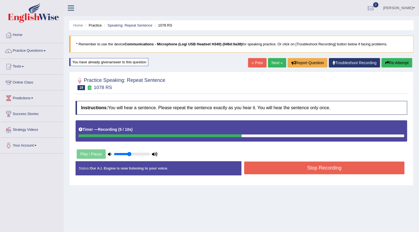
click at [282, 176] on div "Status: Our A.I. Engine is now listening to your voice. Start Answering Stop Re…" at bounding box center [242, 171] width 332 height 20
click at [284, 172] on button "Stop Recording" at bounding box center [324, 168] width 160 height 13
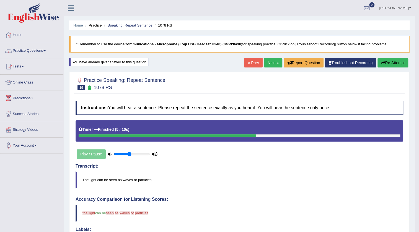
click at [393, 59] on button "Re-Attempt" at bounding box center [393, 62] width 31 height 9
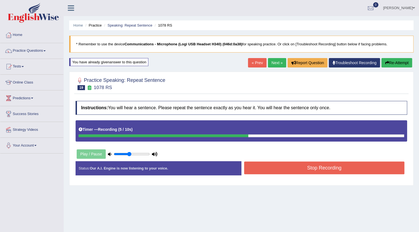
click at [344, 169] on button "Stop Recording" at bounding box center [324, 168] width 160 height 13
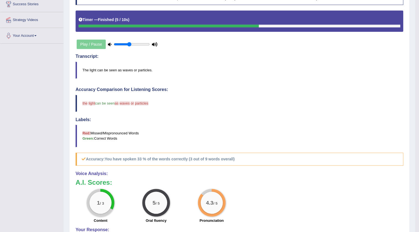
scroll to position [25, 0]
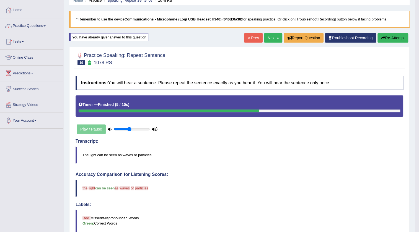
click at [271, 39] on link "Next »" at bounding box center [273, 37] width 18 height 9
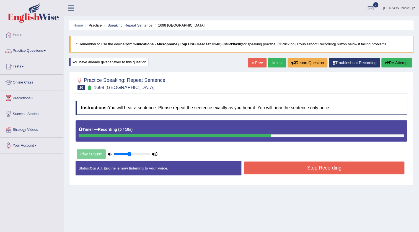
click at [302, 163] on button "Stop Recording" at bounding box center [324, 168] width 160 height 13
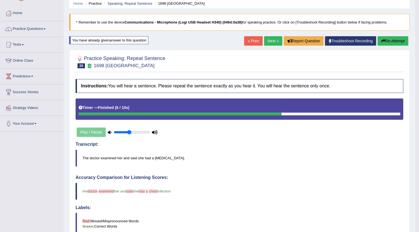
scroll to position [17, 0]
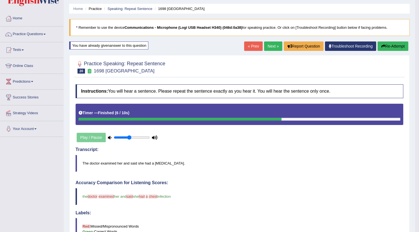
click at [274, 50] on link "Next »" at bounding box center [273, 46] width 18 height 9
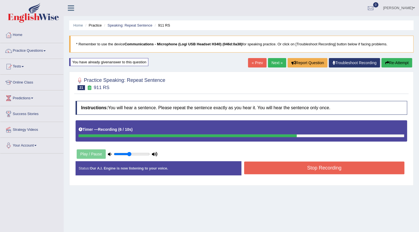
click at [300, 170] on button "Stop Recording" at bounding box center [324, 168] width 160 height 13
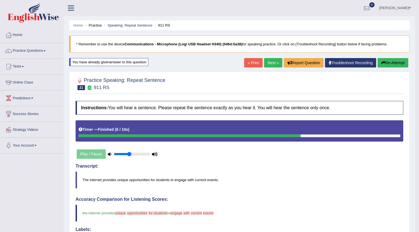
click at [385, 66] on button "Re-Attempt" at bounding box center [393, 62] width 31 height 9
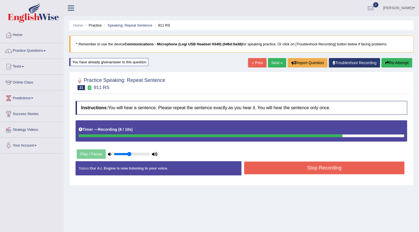
click at [320, 167] on button "Stop Recording" at bounding box center [324, 168] width 160 height 13
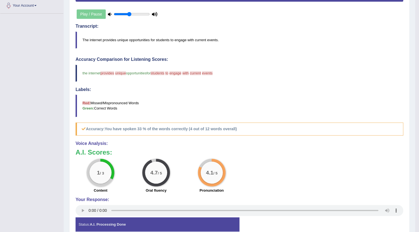
scroll to position [42, 0]
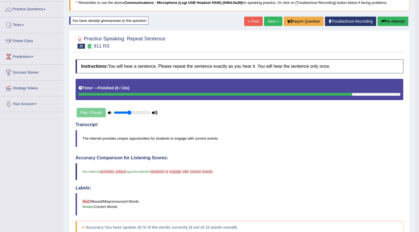
click at [271, 22] on link "Next »" at bounding box center [273, 21] width 18 height 9
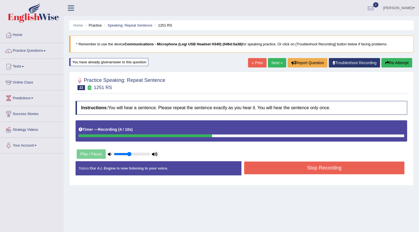
click at [310, 167] on button "Stop Recording" at bounding box center [324, 168] width 160 height 13
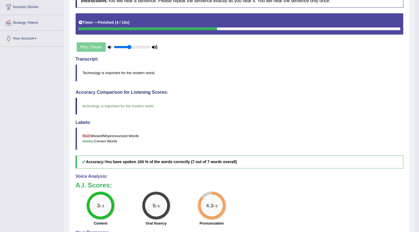
scroll to position [17, 0]
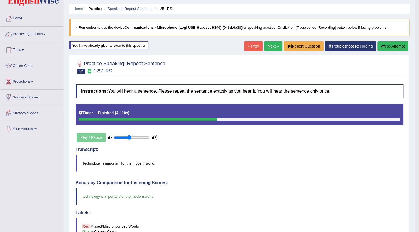
click at [270, 44] on link "Next »" at bounding box center [273, 46] width 18 height 9
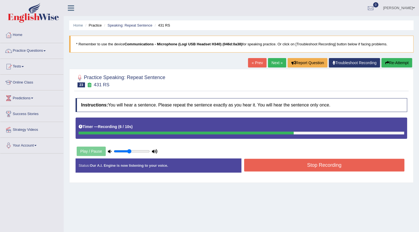
click at [282, 163] on button "Stop Recording" at bounding box center [324, 165] width 160 height 13
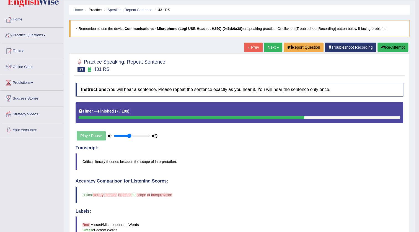
scroll to position [50, 0]
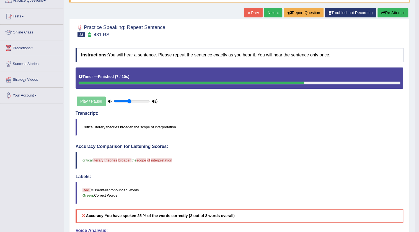
click at [401, 13] on button "Re-Attempt" at bounding box center [393, 12] width 31 height 9
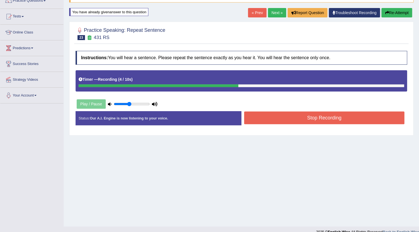
click at [345, 117] on button "Stop Recording" at bounding box center [324, 118] width 160 height 13
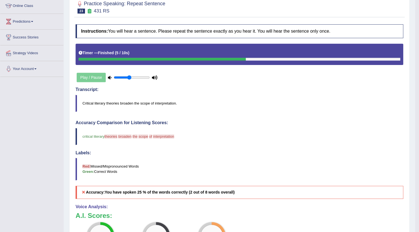
scroll to position [17, 0]
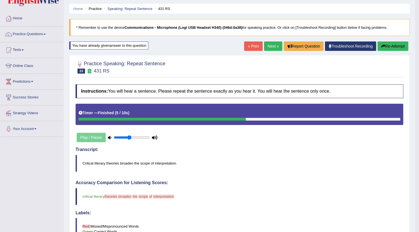
click at [274, 44] on link "Next »" at bounding box center [273, 46] width 18 height 9
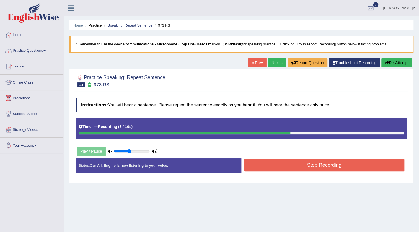
click at [285, 163] on button "Stop Recording" at bounding box center [324, 165] width 160 height 13
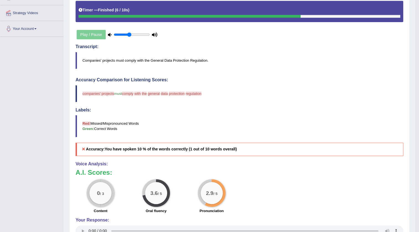
scroll to position [14, 0]
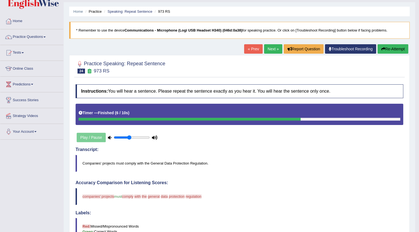
click at [395, 47] on button "Re-Attempt" at bounding box center [393, 48] width 31 height 9
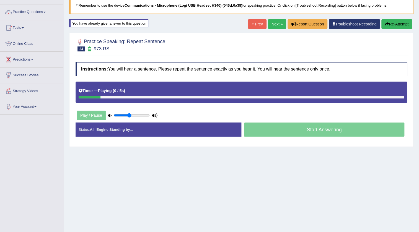
scroll to position [58, 0]
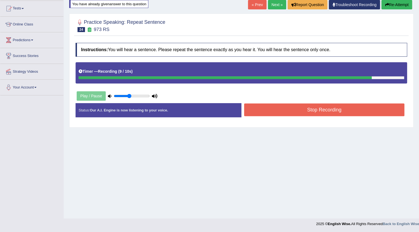
click at [367, 108] on button "Stop Recording" at bounding box center [324, 110] width 160 height 13
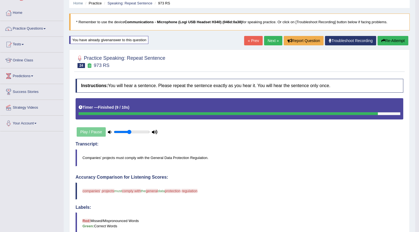
scroll to position [17, 0]
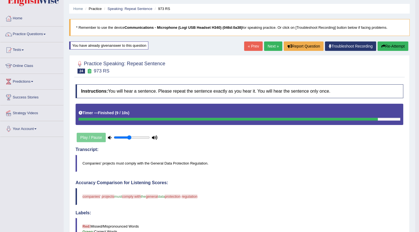
click at [389, 47] on button "Re-Attempt" at bounding box center [393, 46] width 31 height 9
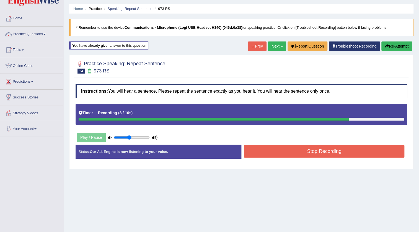
click at [336, 153] on button "Stop Recording" at bounding box center [324, 151] width 160 height 13
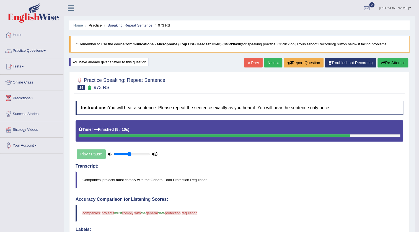
click at [277, 61] on link "Next »" at bounding box center [273, 62] width 18 height 9
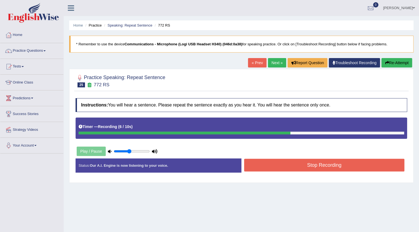
click at [276, 167] on button "Stop Recording" at bounding box center [324, 165] width 160 height 13
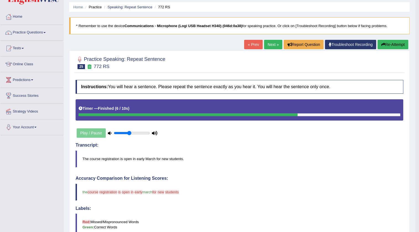
scroll to position [14, 0]
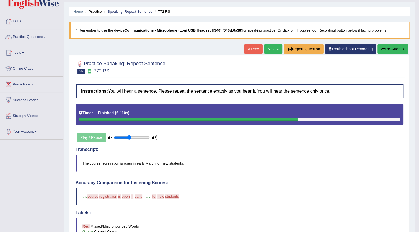
click at [385, 49] on button "Re-Attempt" at bounding box center [393, 48] width 31 height 9
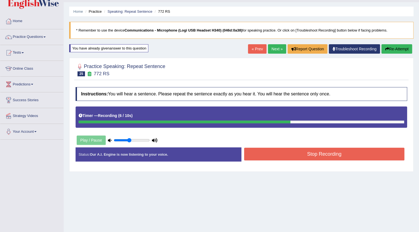
click at [332, 153] on button "Stop Recording" at bounding box center [324, 154] width 160 height 13
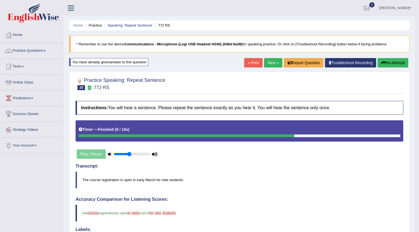
click at [393, 65] on button "Re-Attempt" at bounding box center [393, 62] width 31 height 9
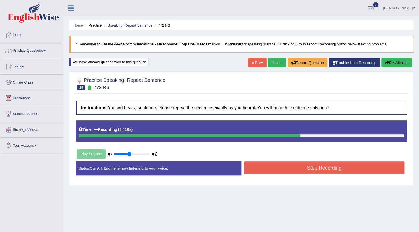
click at [332, 164] on button "Stop Recording" at bounding box center [324, 168] width 160 height 13
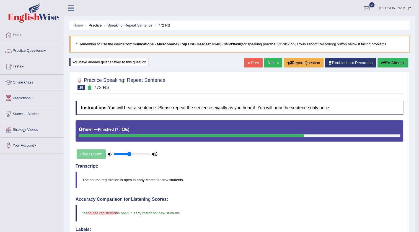
click at [270, 63] on link "Next »" at bounding box center [273, 62] width 18 height 9
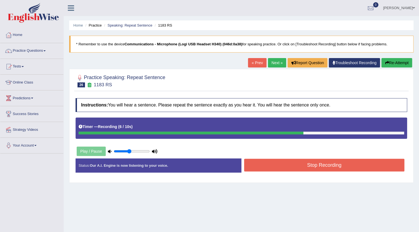
click at [252, 161] on button "Stop Recording" at bounding box center [324, 165] width 160 height 13
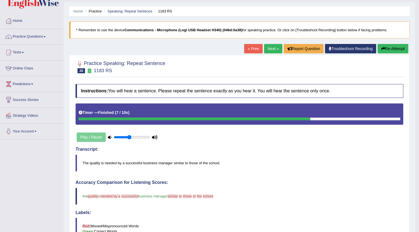
scroll to position [14, 0]
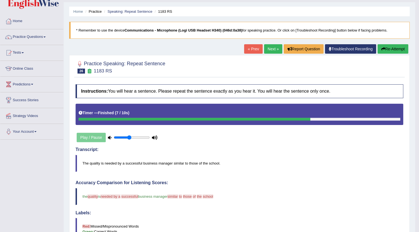
click at [385, 46] on button "Re-Attempt" at bounding box center [393, 48] width 31 height 9
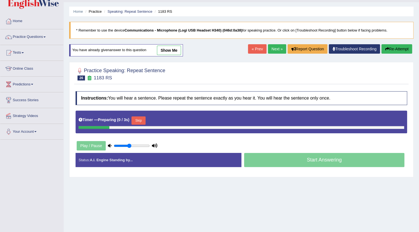
scroll to position [14, 0]
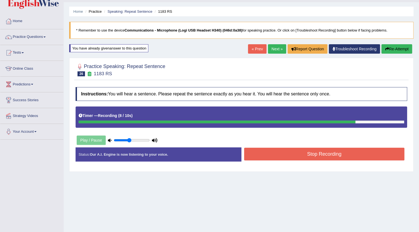
click at [318, 152] on button "Stop Recording" at bounding box center [324, 154] width 160 height 13
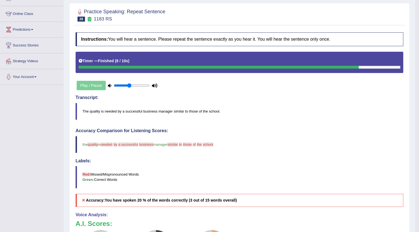
scroll to position [0, 0]
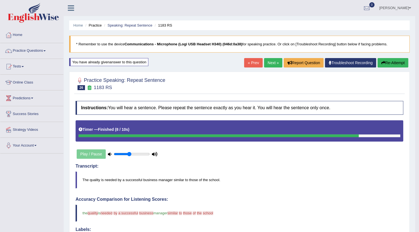
click at [266, 61] on link "Next »" at bounding box center [273, 62] width 18 height 9
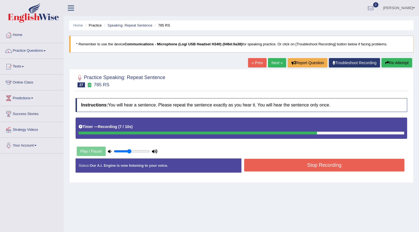
click at [303, 165] on button "Stop Recording" at bounding box center [324, 165] width 160 height 13
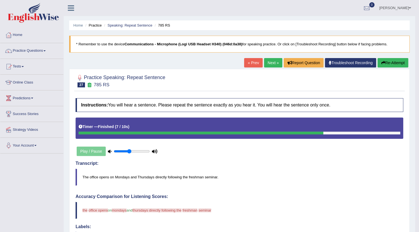
click at [388, 64] on button "Re-Attempt" at bounding box center [393, 62] width 31 height 9
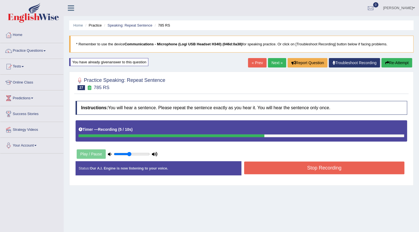
click at [344, 168] on button "Stop Recording" at bounding box center [324, 168] width 160 height 13
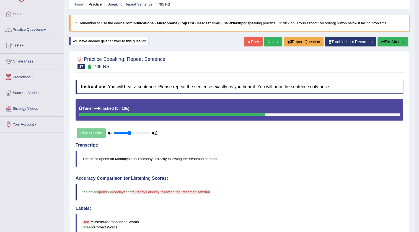
scroll to position [17, 0]
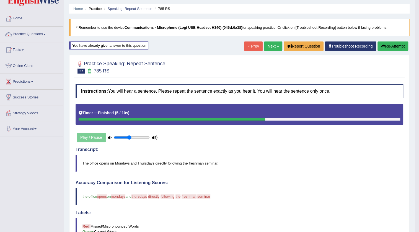
click at [395, 45] on button "Re-Attempt" at bounding box center [393, 46] width 31 height 9
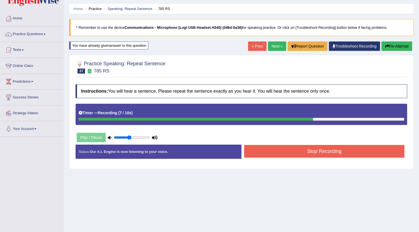
click at [335, 157] on button "Stop Recording" at bounding box center [324, 151] width 160 height 13
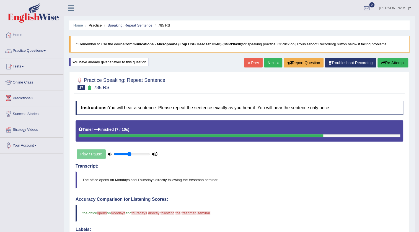
click at [401, 61] on button "Re-Attempt" at bounding box center [393, 62] width 31 height 9
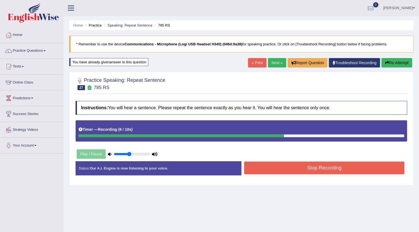
drag, startPoint x: 331, startPoint y: 158, endPoint x: 332, endPoint y: 165, distance: 6.7
click at [331, 159] on div "Instructions: You will hear a sentence. Please repeat the sentence exactly as y…" at bounding box center [241, 140] width 334 height 84
click at [332, 165] on button "Stop Recording" at bounding box center [324, 168] width 160 height 13
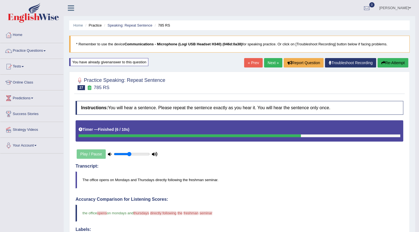
click at [270, 65] on link "Next »" at bounding box center [273, 62] width 18 height 9
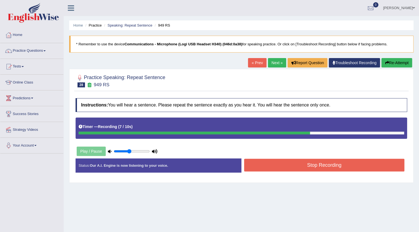
click at [331, 167] on button "Stop Recording" at bounding box center [324, 165] width 160 height 13
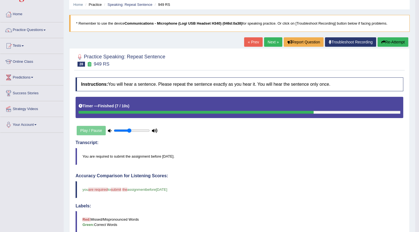
scroll to position [14, 0]
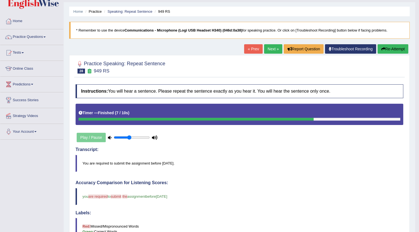
click at [271, 48] on link "Next »" at bounding box center [273, 48] width 18 height 9
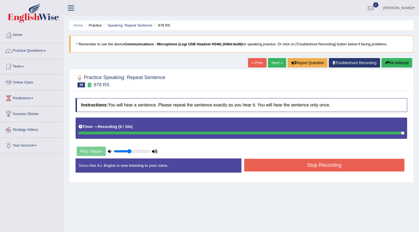
click at [317, 165] on button "Stop Recording" at bounding box center [324, 165] width 160 height 13
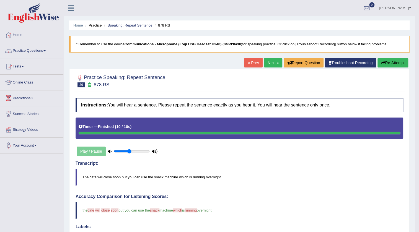
click at [396, 65] on button "Re-Attempt" at bounding box center [393, 62] width 31 height 9
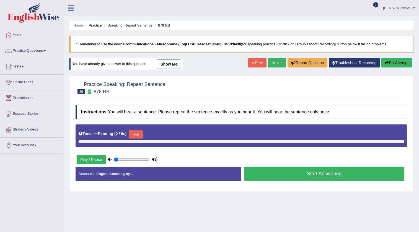
type input "0.45"
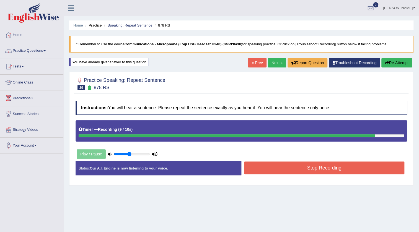
click at [364, 166] on button "Stop Recording" at bounding box center [324, 168] width 160 height 13
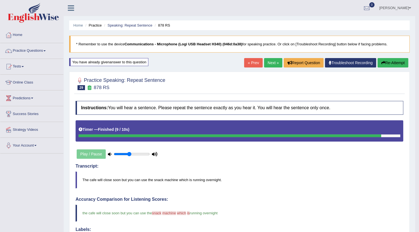
click at [274, 62] on link "Next »" at bounding box center [273, 62] width 18 height 9
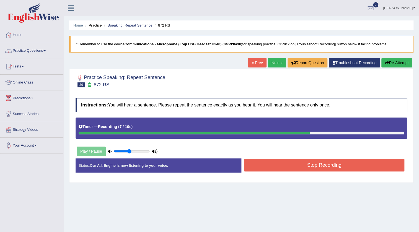
click at [318, 166] on button "Stop Recording" at bounding box center [324, 165] width 160 height 13
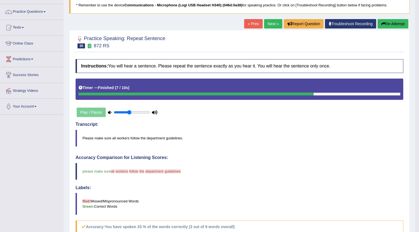
scroll to position [39, 0]
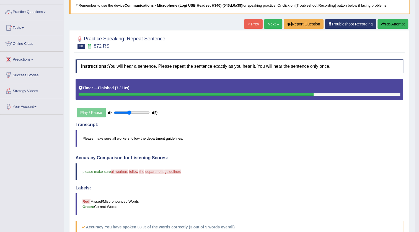
click at [393, 25] on button "Re-Attempt" at bounding box center [393, 23] width 31 height 9
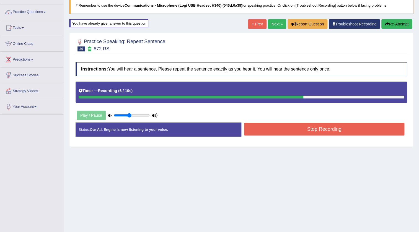
click at [329, 127] on button "Stop Recording" at bounding box center [324, 129] width 160 height 13
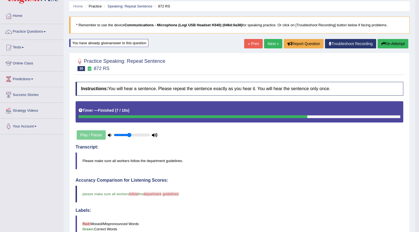
scroll to position [17, 0]
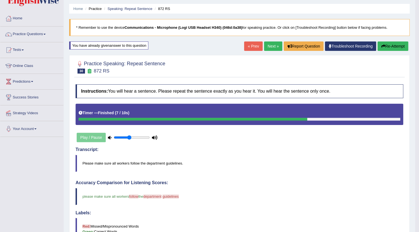
click at [386, 48] on button "Re-Attempt" at bounding box center [393, 46] width 31 height 9
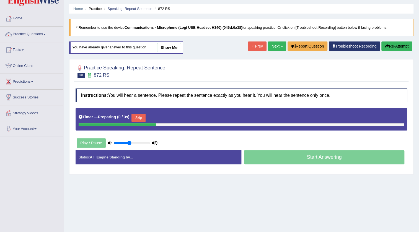
scroll to position [17, 0]
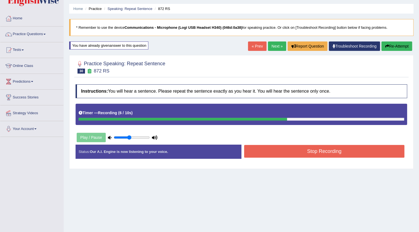
click at [314, 156] on button "Stop Recording" at bounding box center [324, 151] width 160 height 13
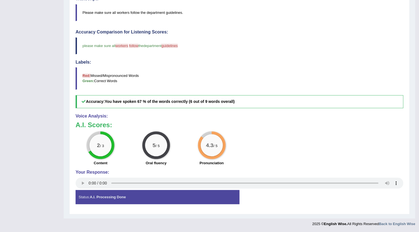
scroll to position [0, 0]
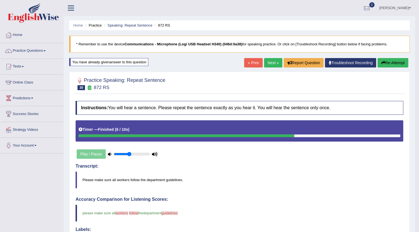
click at [272, 66] on link "Next »" at bounding box center [273, 62] width 18 height 9
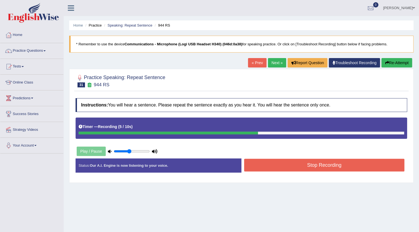
click at [338, 163] on button "Stop Recording" at bounding box center [324, 165] width 160 height 13
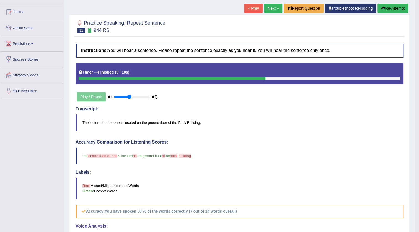
scroll to position [39, 0]
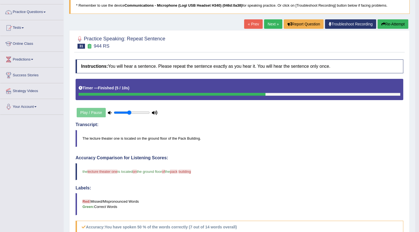
click at [266, 25] on link "Next »" at bounding box center [273, 23] width 18 height 9
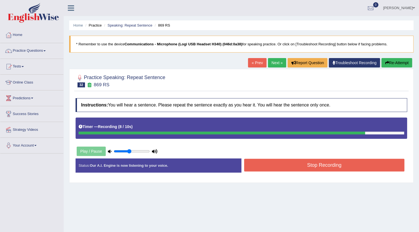
click at [326, 169] on button "Stop Recording" at bounding box center [324, 165] width 160 height 13
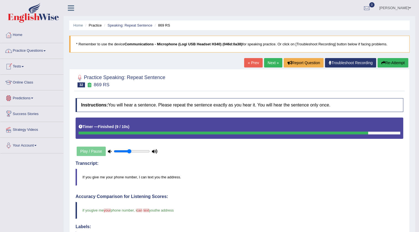
click at [35, 52] on link "Practice Questions" at bounding box center [31, 50] width 63 height 14
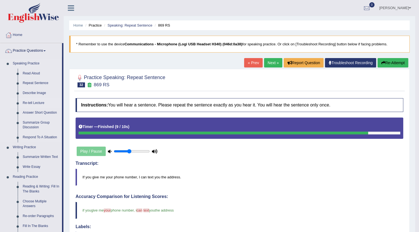
click at [37, 103] on link "Re-tell Lecture" at bounding box center [41, 103] width 42 height 10
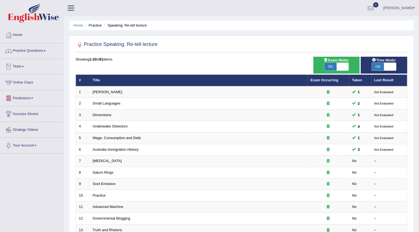
click at [27, 52] on link "Practice Questions" at bounding box center [31, 50] width 63 height 14
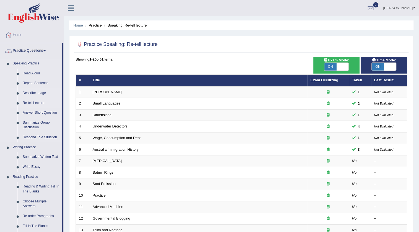
click at [41, 93] on link "Describe Image" at bounding box center [41, 93] width 42 height 10
